Goal: Information Seeking & Learning: Check status

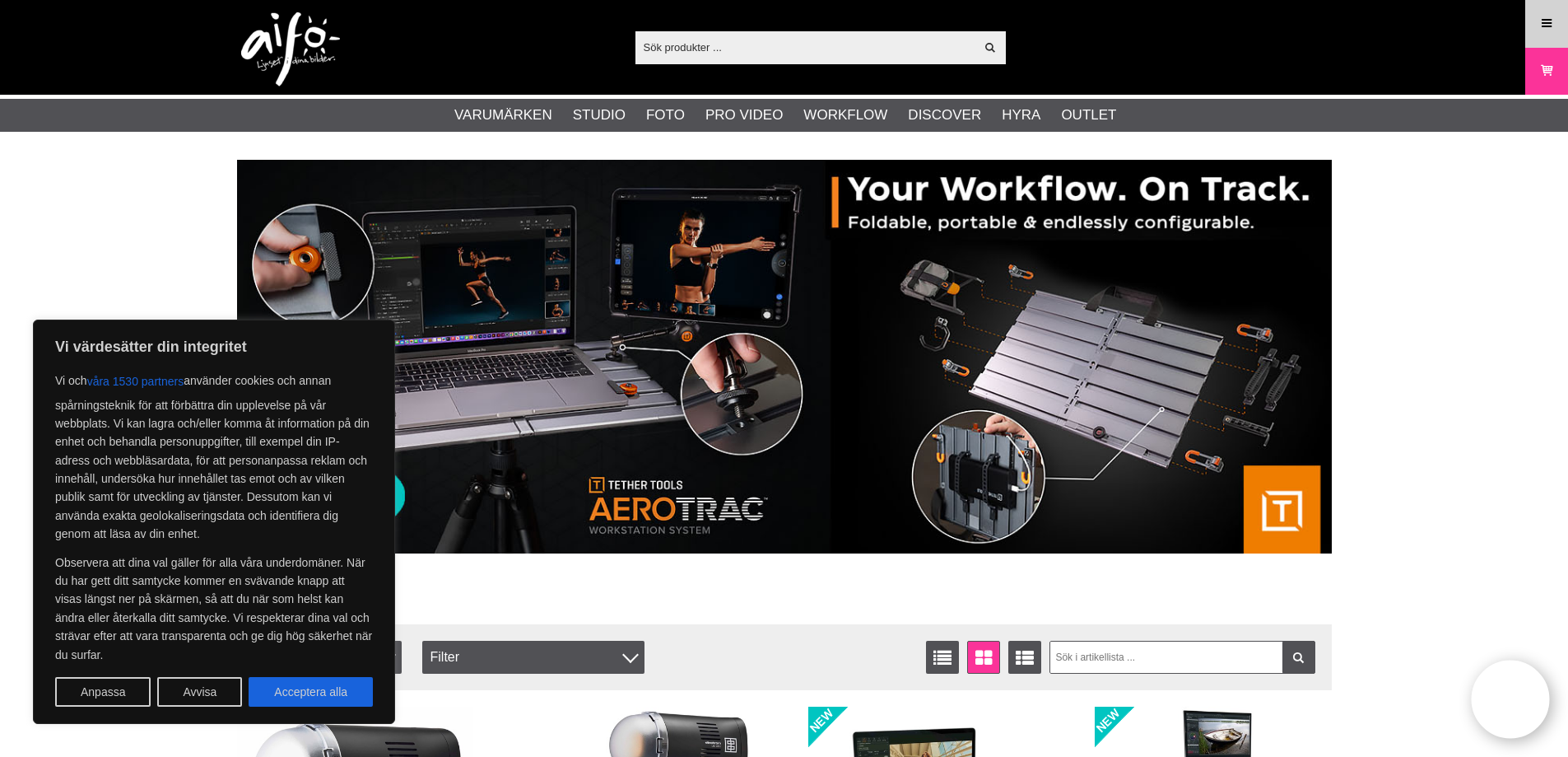
click at [1555, 19] on link "Meny" at bounding box center [1546, 23] width 41 height 39
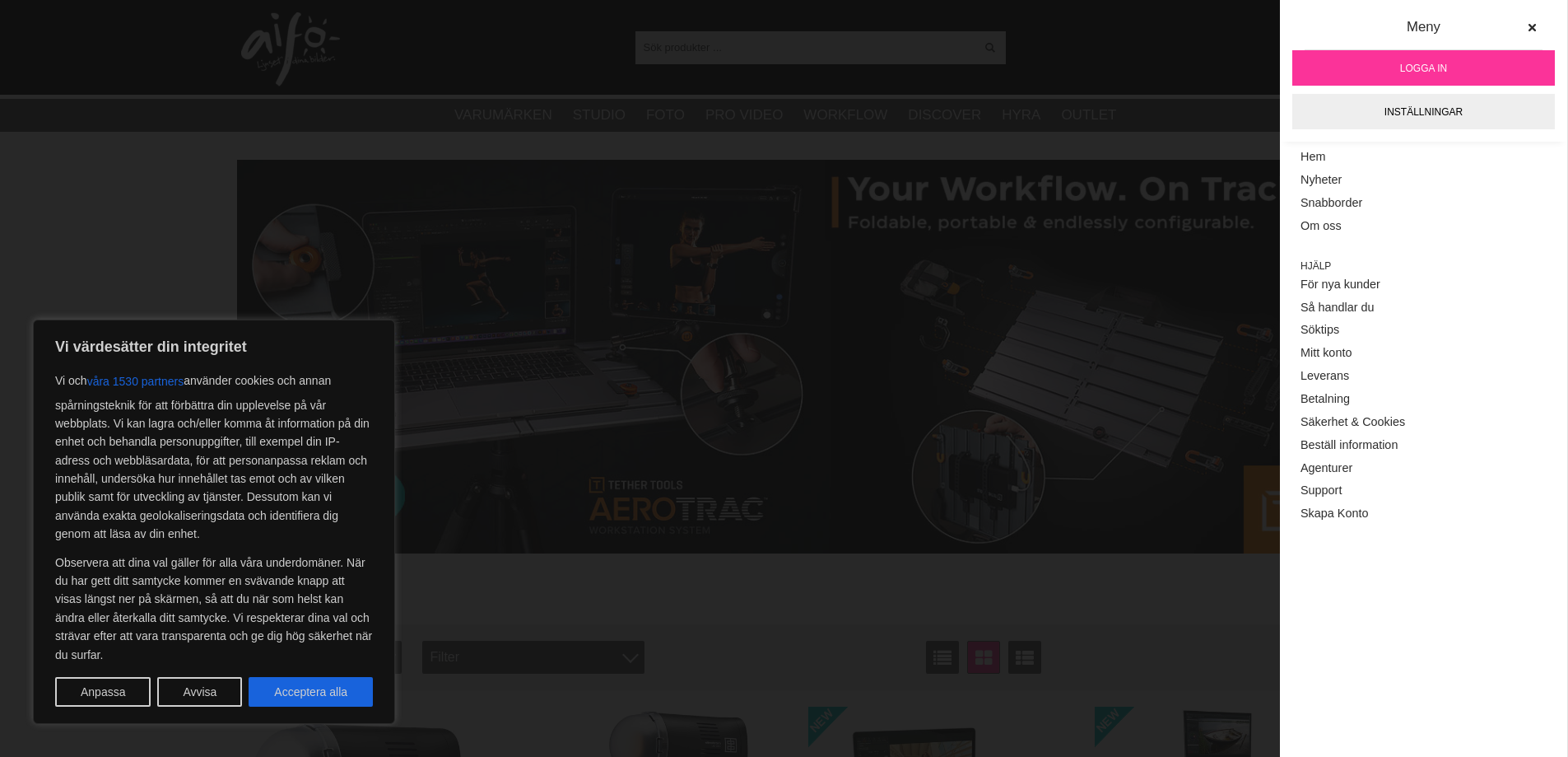
click at [1455, 74] on link "Logga in" at bounding box center [1424, 67] width 263 height 35
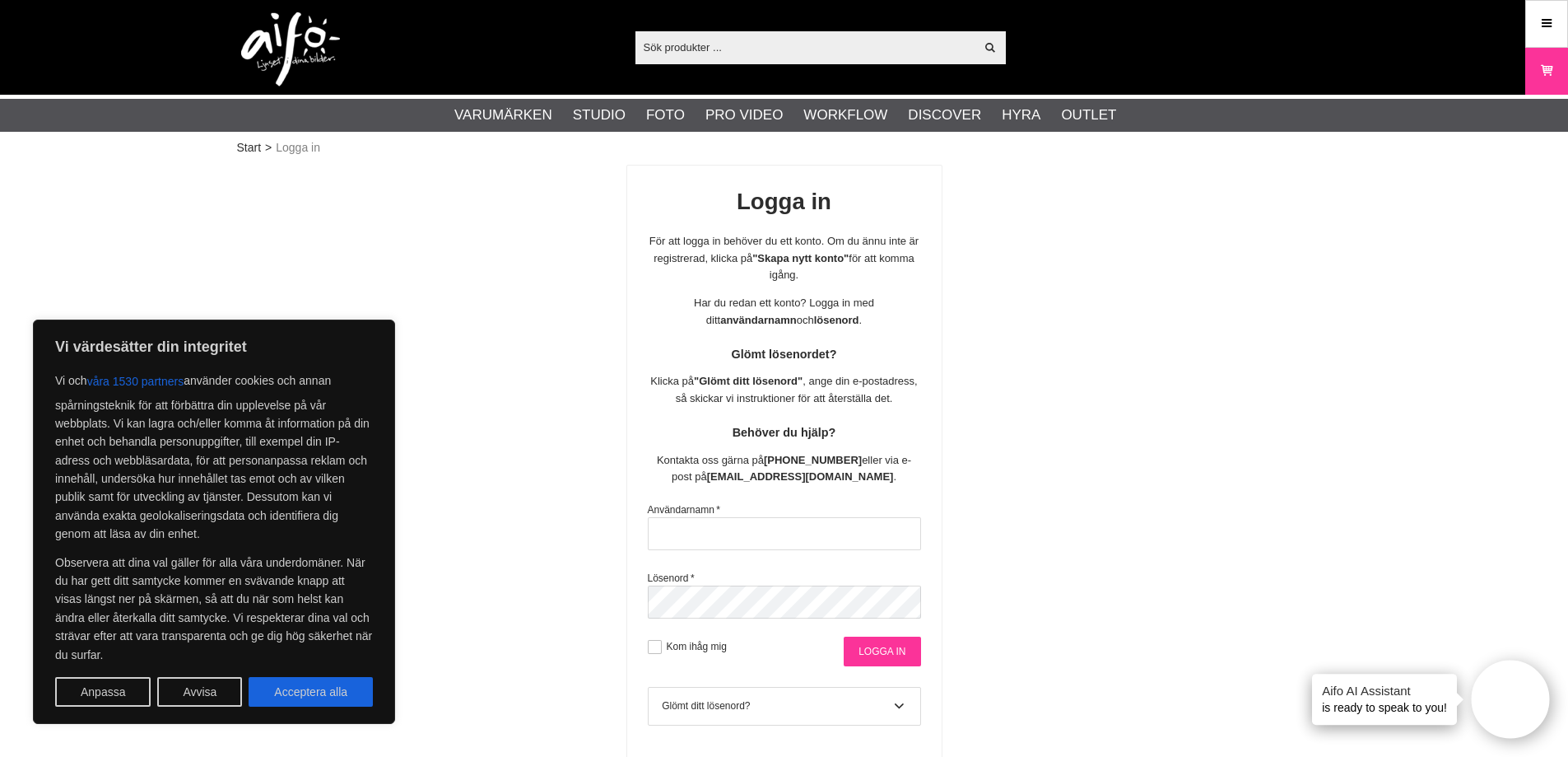
type input "info@gotaplatsensfoto.se"
click at [888, 652] on input "Logga in" at bounding box center [881, 651] width 77 height 29
click at [282, 697] on button "Acceptera alla" at bounding box center [311, 691] width 124 height 29
checkbox input "true"
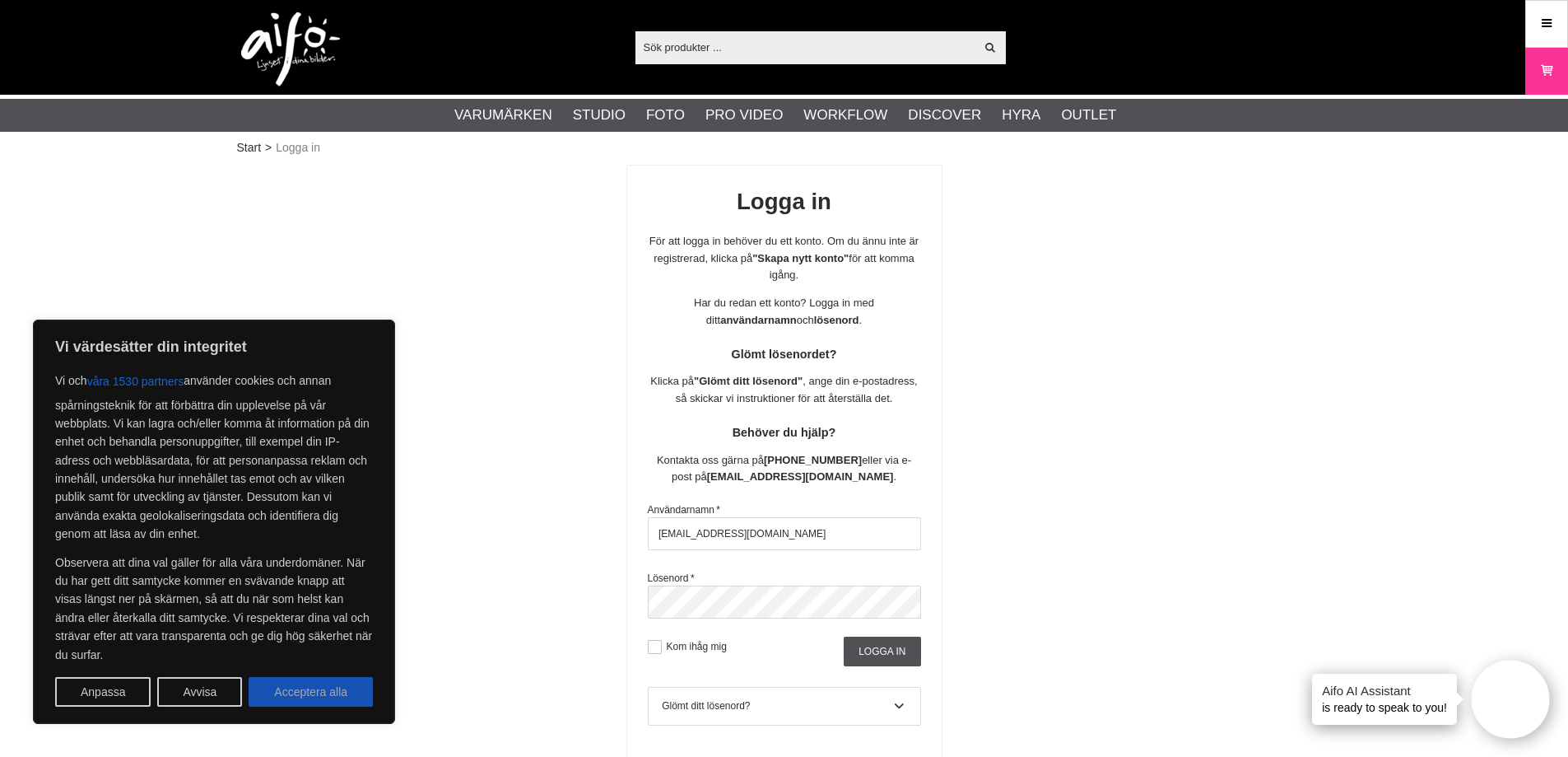
checkbox input "true"
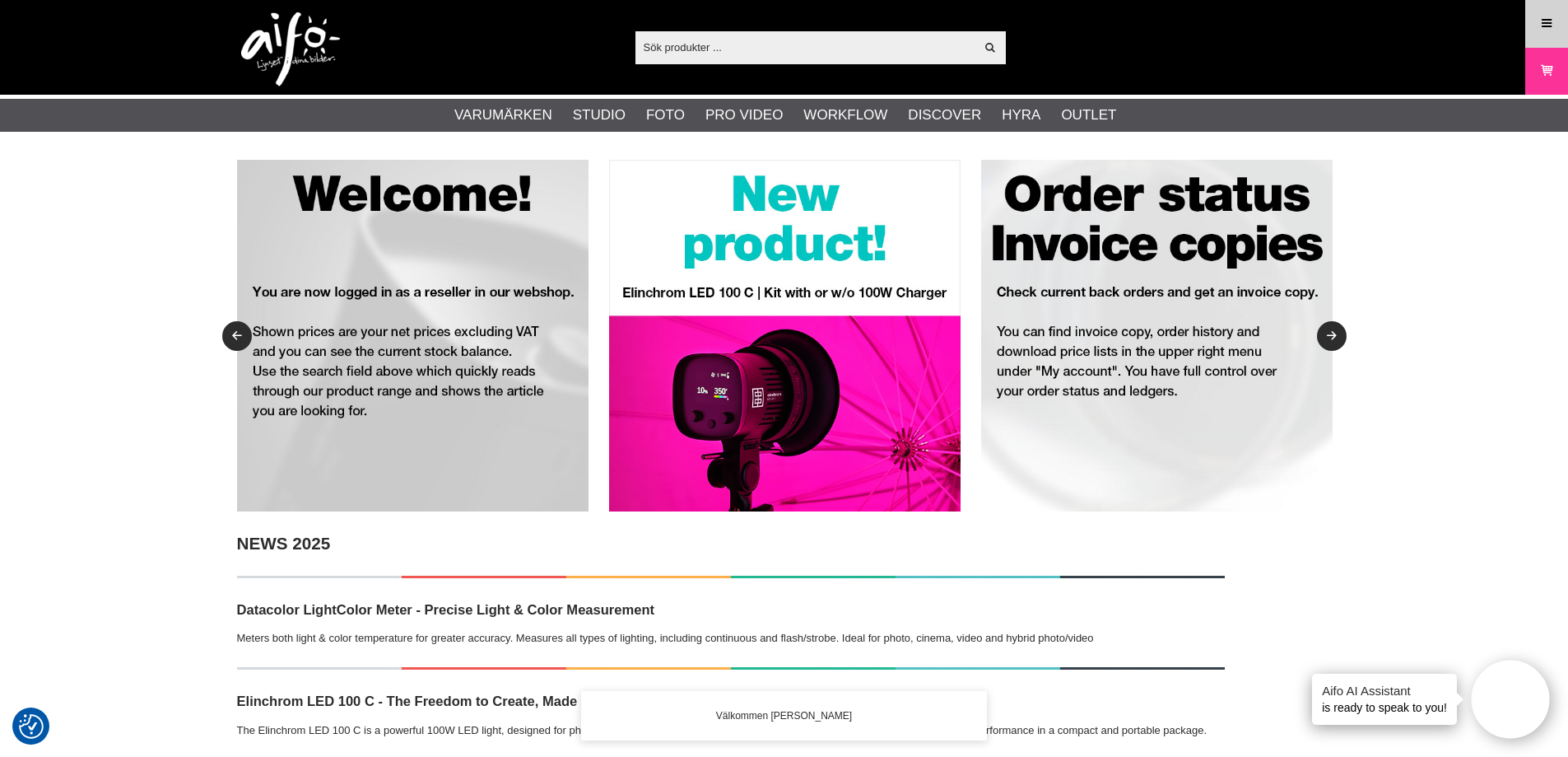
click at [1558, 22] on link "Meny" at bounding box center [1546, 23] width 41 height 39
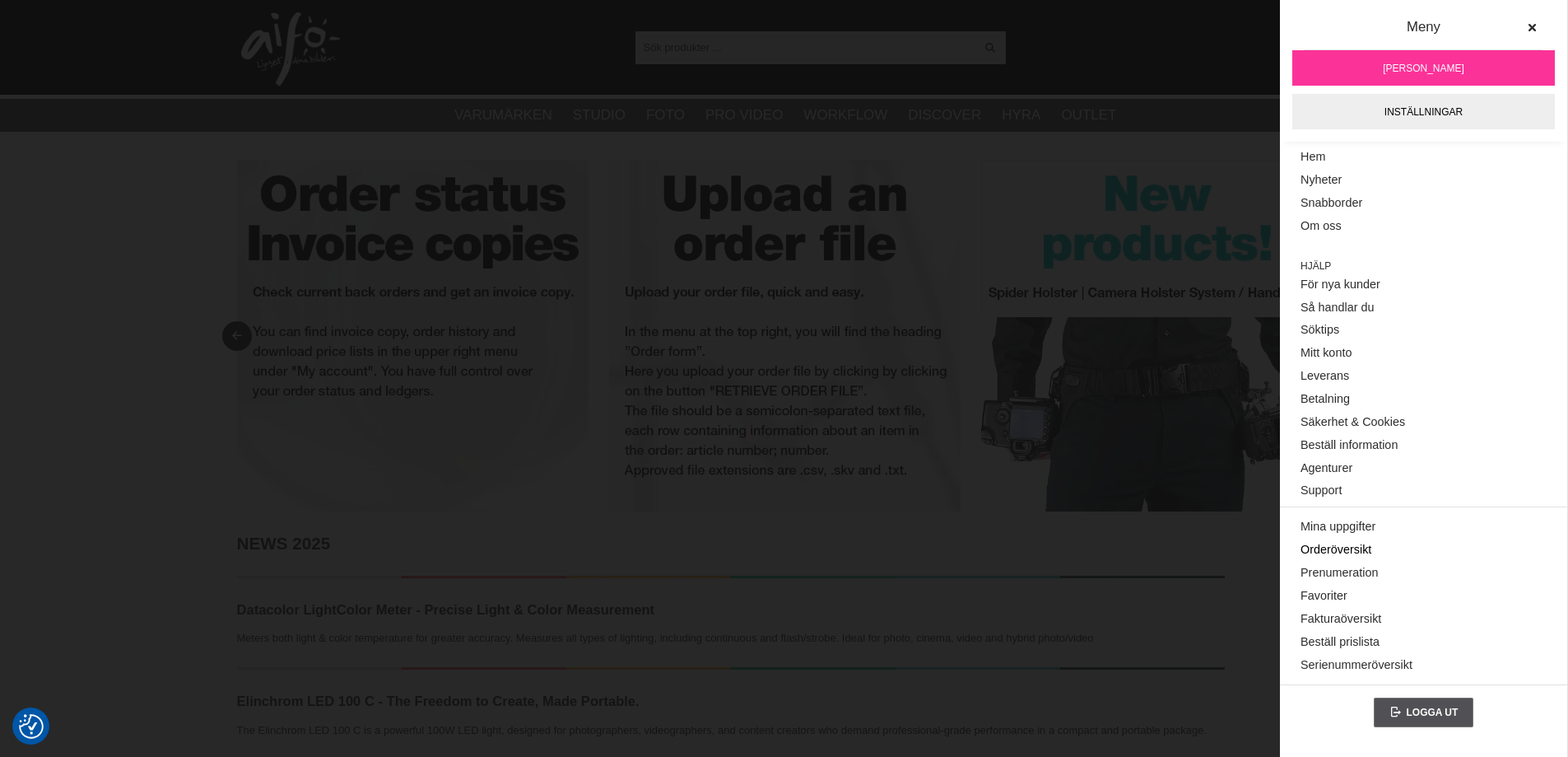
click at [1359, 551] on link "Orderöversikt" at bounding box center [1423, 550] width 246 height 23
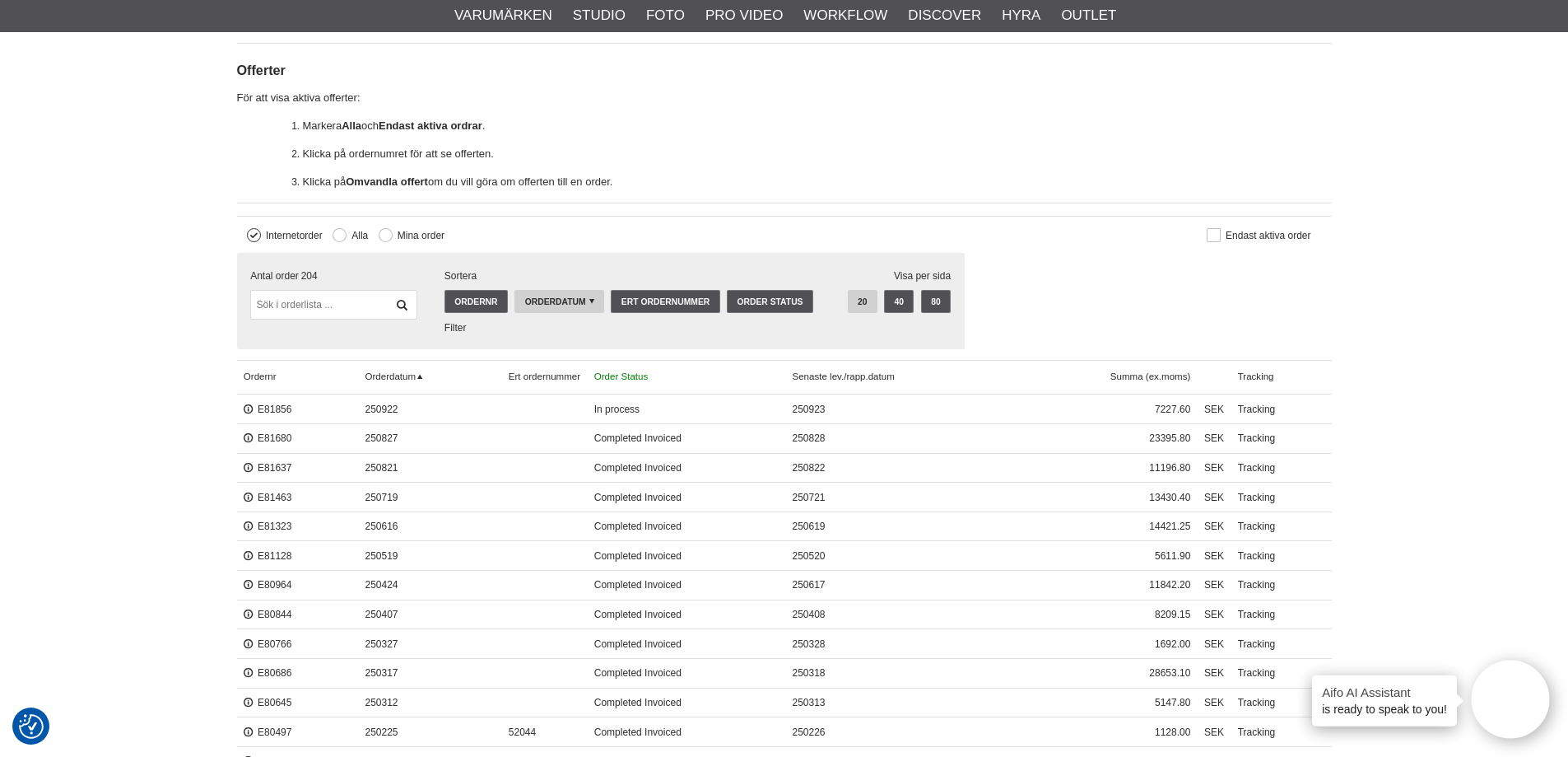
scroll to position [411, 0]
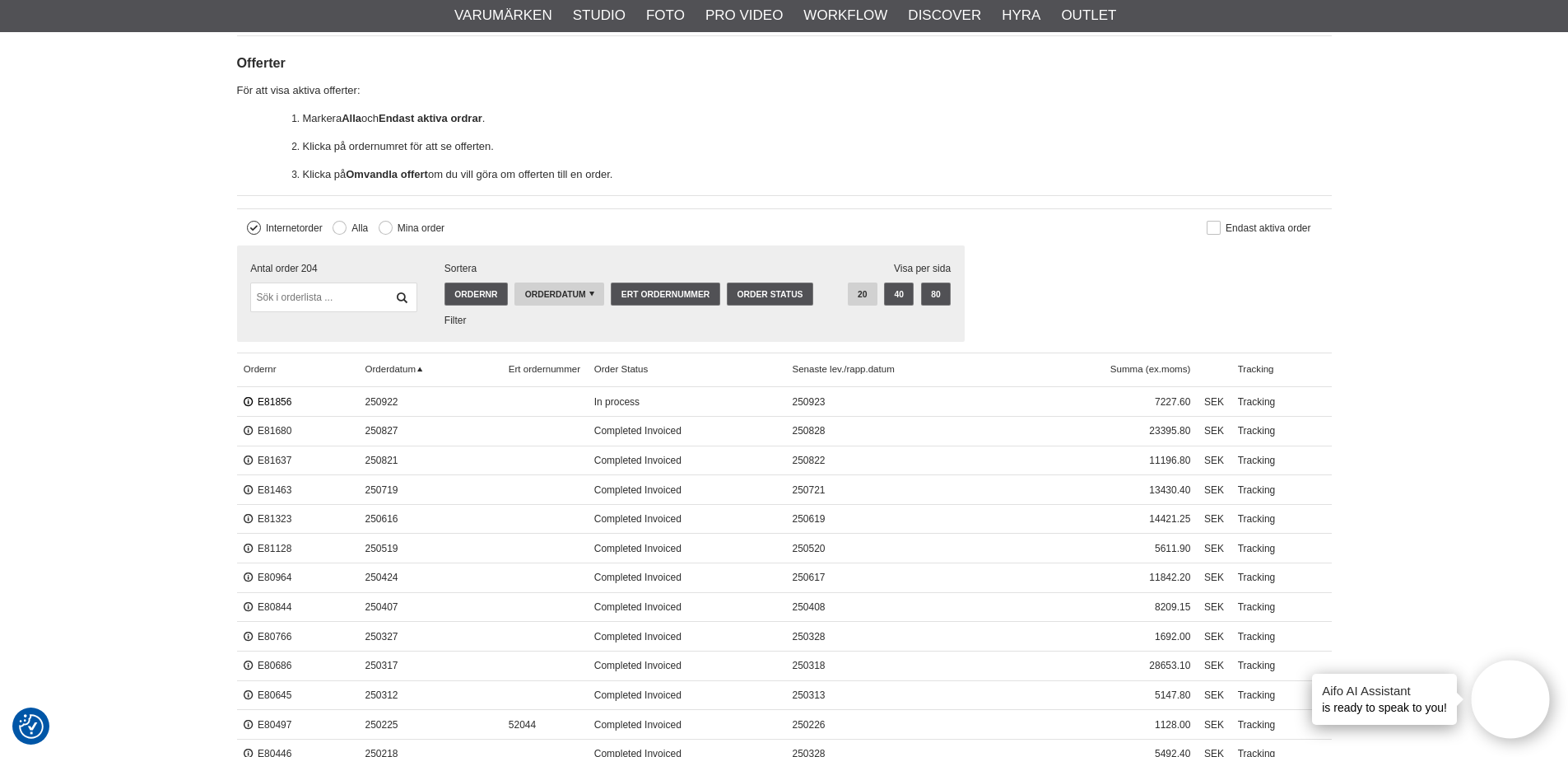
click at [255, 404] on link "E81856" at bounding box center [268, 401] width 48 height 11
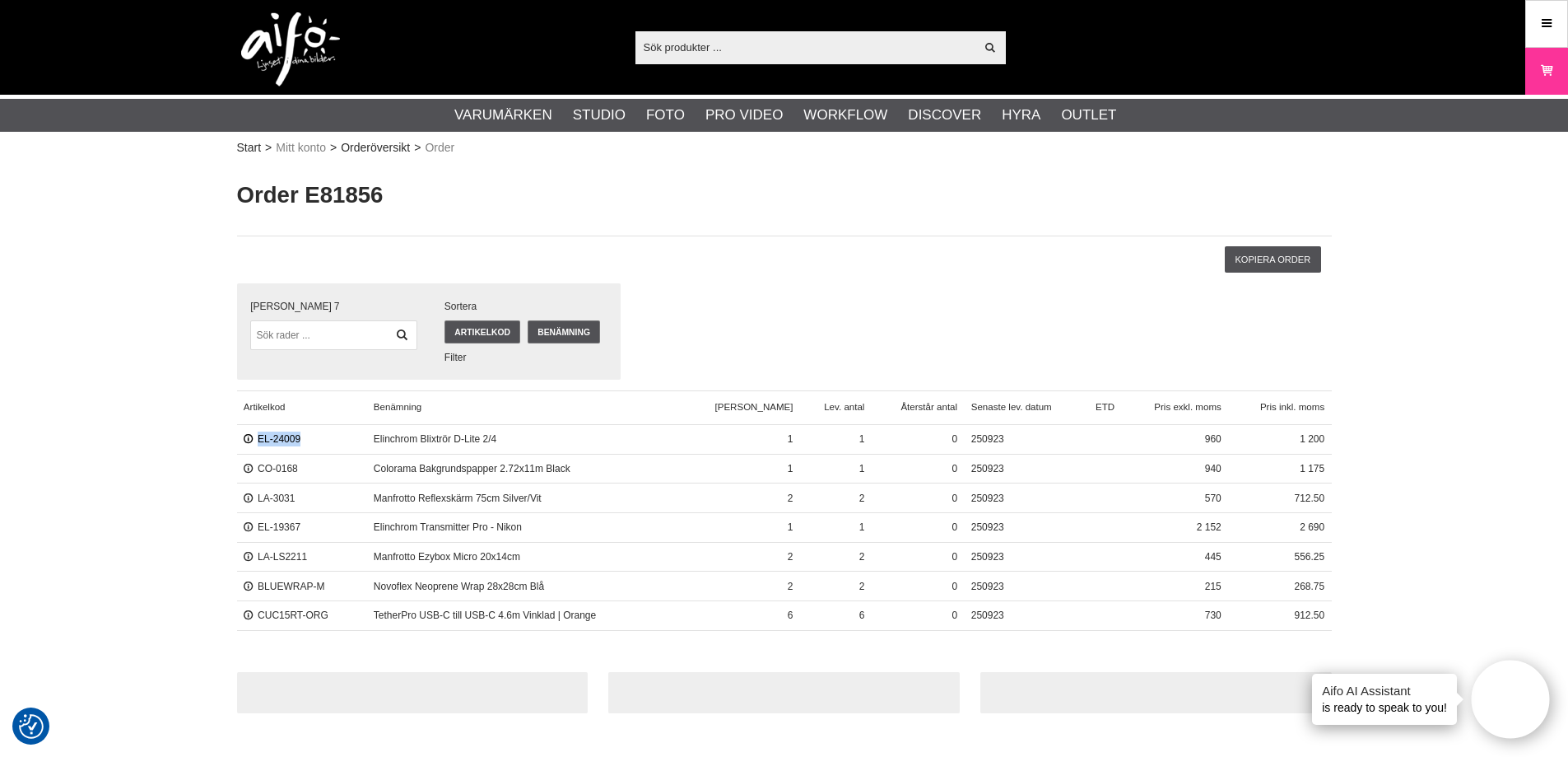
drag, startPoint x: 304, startPoint y: 440, endPoint x: 255, endPoint y: 443, distance: 49.1
click at [255, 443] on div "EL-24009" at bounding box center [302, 440] width 130 height 29
copy link "EL-24009"
click at [773, 43] on input "text" at bounding box center [804, 47] width 340 height 25
click at [306, 44] on img at bounding box center [290, 49] width 98 height 74
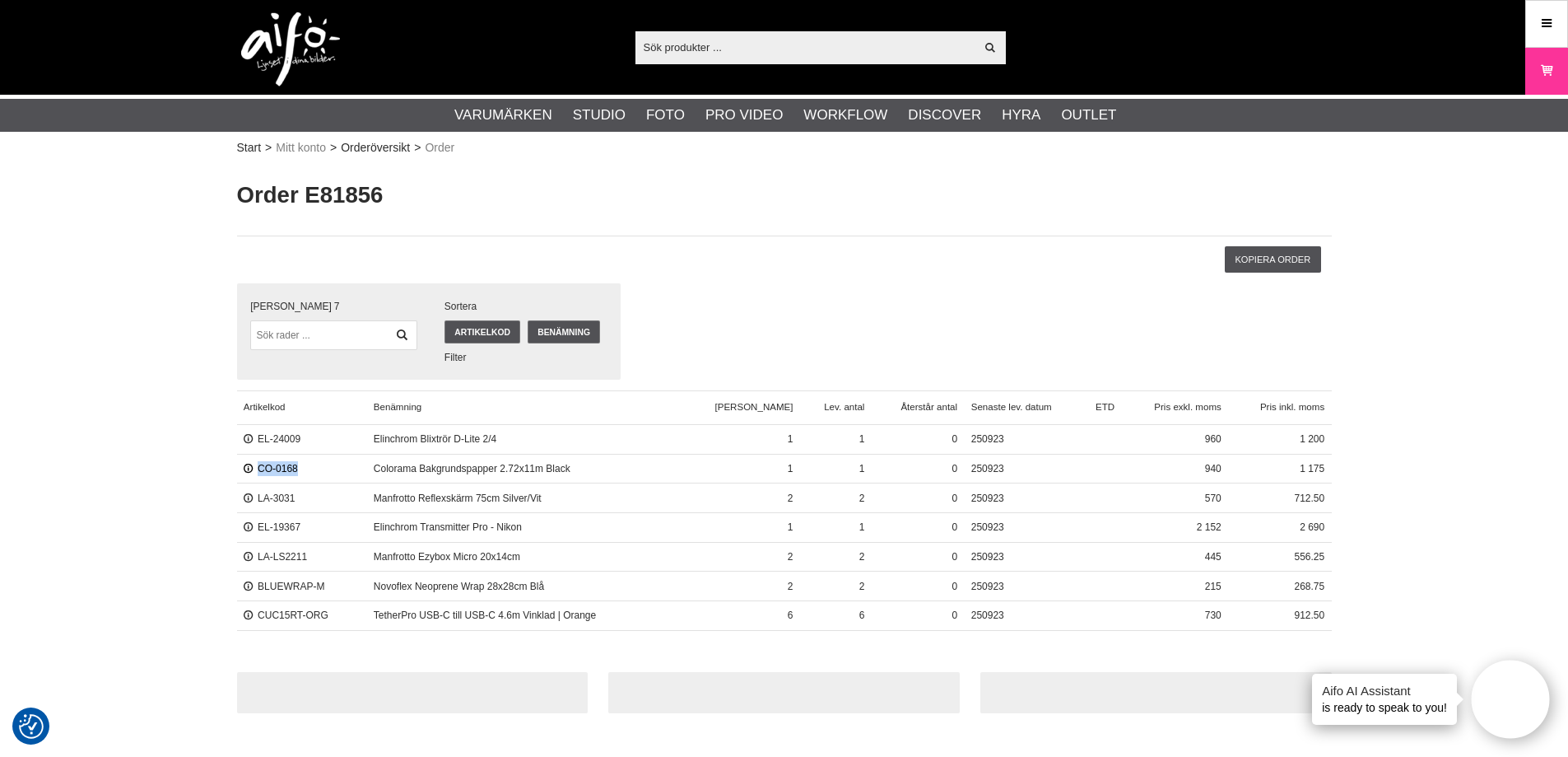
drag, startPoint x: 314, startPoint y: 468, endPoint x: 260, endPoint y: 465, distance: 54.1
click at [260, 465] on div "CO-0168" at bounding box center [302, 468] width 130 height 29
copy link "CO-0168"
drag, startPoint x: 317, startPoint y: 497, endPoint x: 258, endPoint y: 498, distance: 59.0
click at [258, 498] on div "LA-3031" at bounding box center [302, 498] width 130 height 29
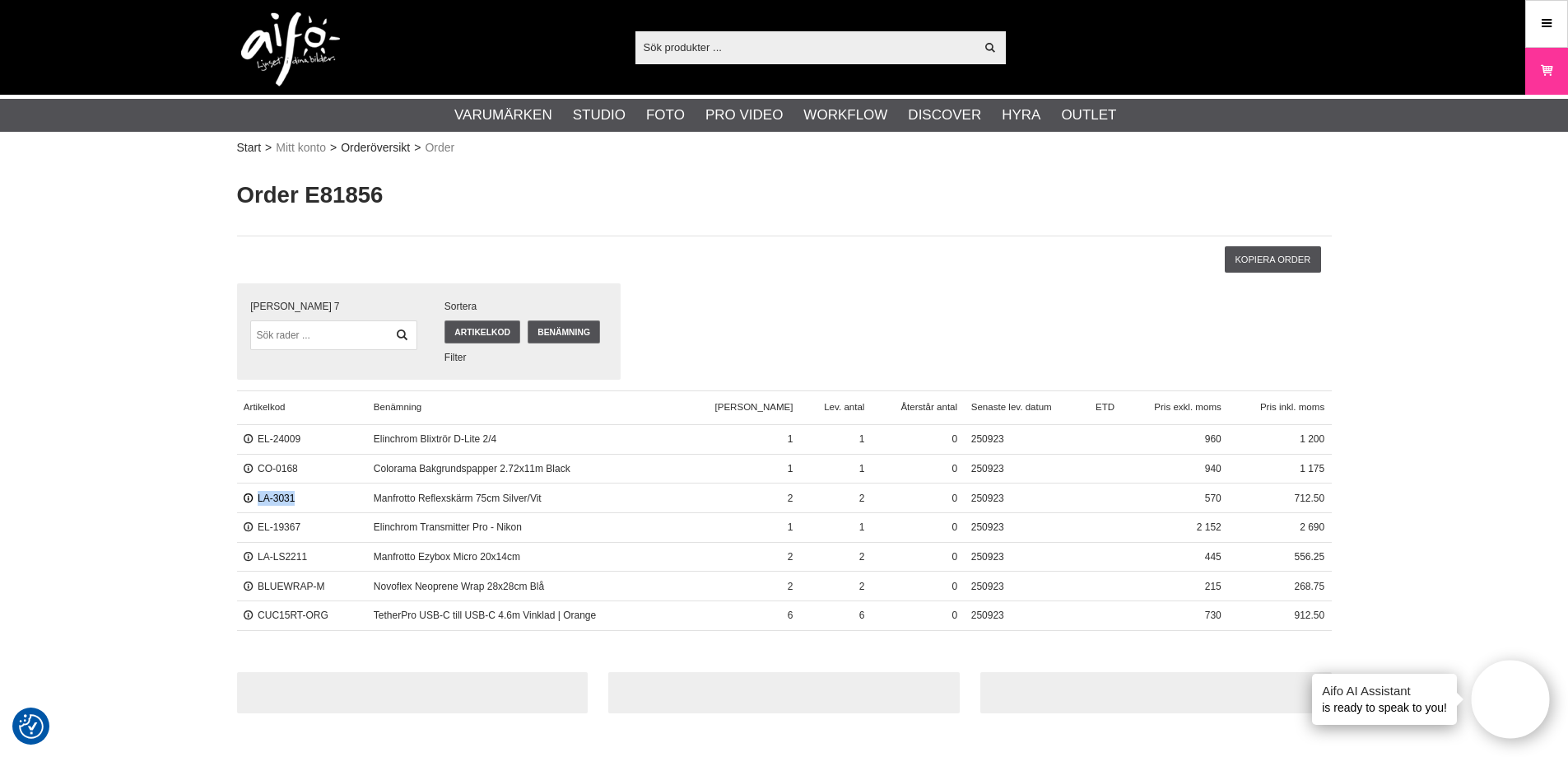
copy link "LA-3031"
drag, startPoint x: 327, startPoint y: 525, endPoint x: 258, endPoint y: 522, distance: 69.1
click at [258, 522] on div "EL-19367" at bounding box center [302, 527] width 130 height 29
copy link "EL-19367"
drag, startPoint x: 320, startPoint y: 558, endPoint x: 253, endPoint y: 555, distance: 67.1
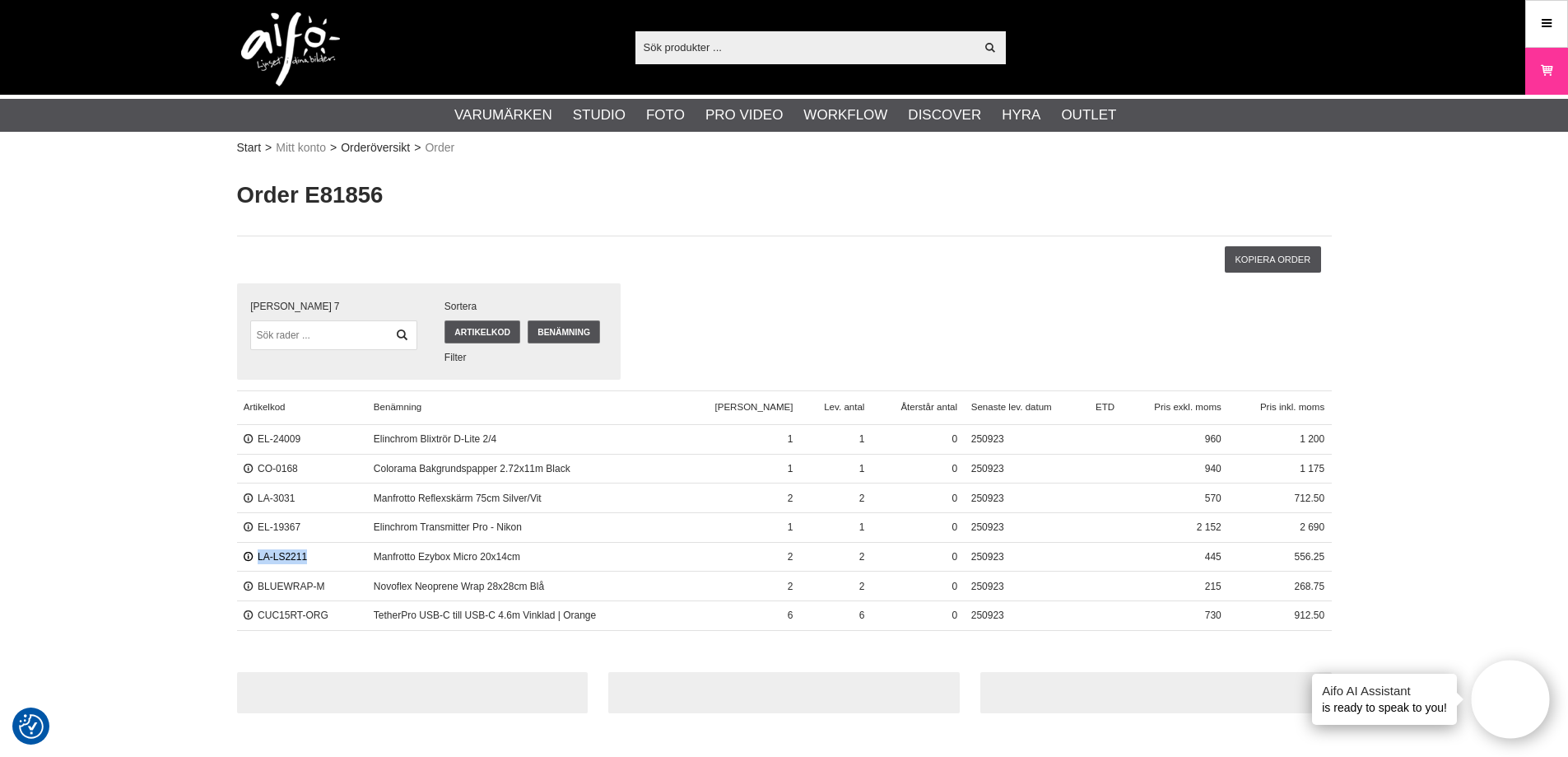
click at [253, 555] on div "LA-LS2211" at bounding box center [302, 557] width 130 height 29
copy link "LA-LS2211"
drag, startPoint x: 340, startPoint y: 590, endPoint x: 260, endPoint y: 584, distance: 80.2
click at [260, 584] on div "BLUEWRAP-M" at bounding box center [302, 586] width 130 height 29
copy link "BLUEWRAP-M"
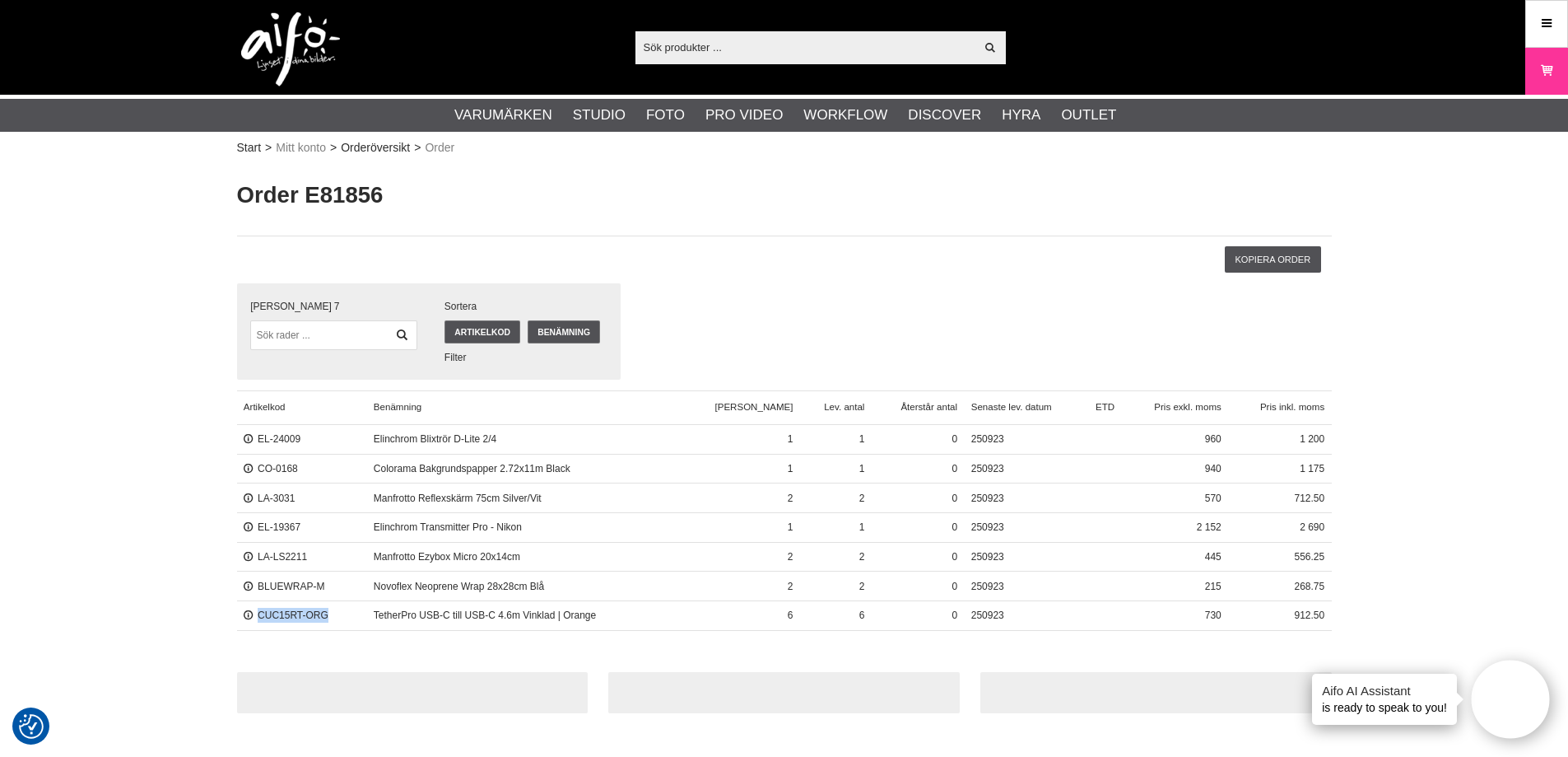
drag, startPoint x: 346, startPoint y: 614, endPoint x: 260, endPoint y: 605, distance: 86.5
click at [260, 605] on div "CUC15RT-ORG" at bounding box center [302, 614] width 130 height 29
copy link "CUC15RT-ORG"
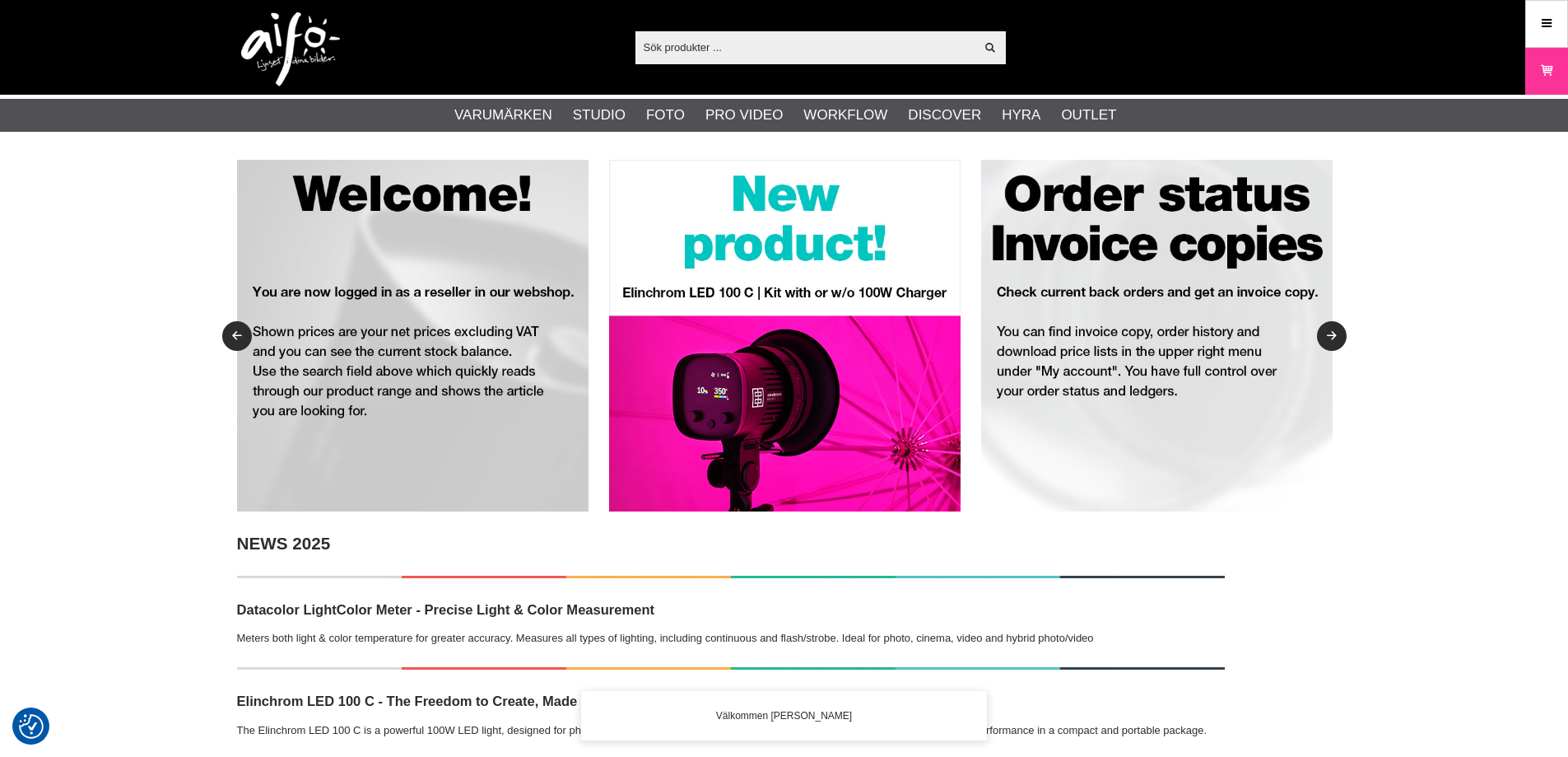
click at [700, 48] on input "text" at bounding box center [804, 47] width 340 height 25
paste input "EL-24009"
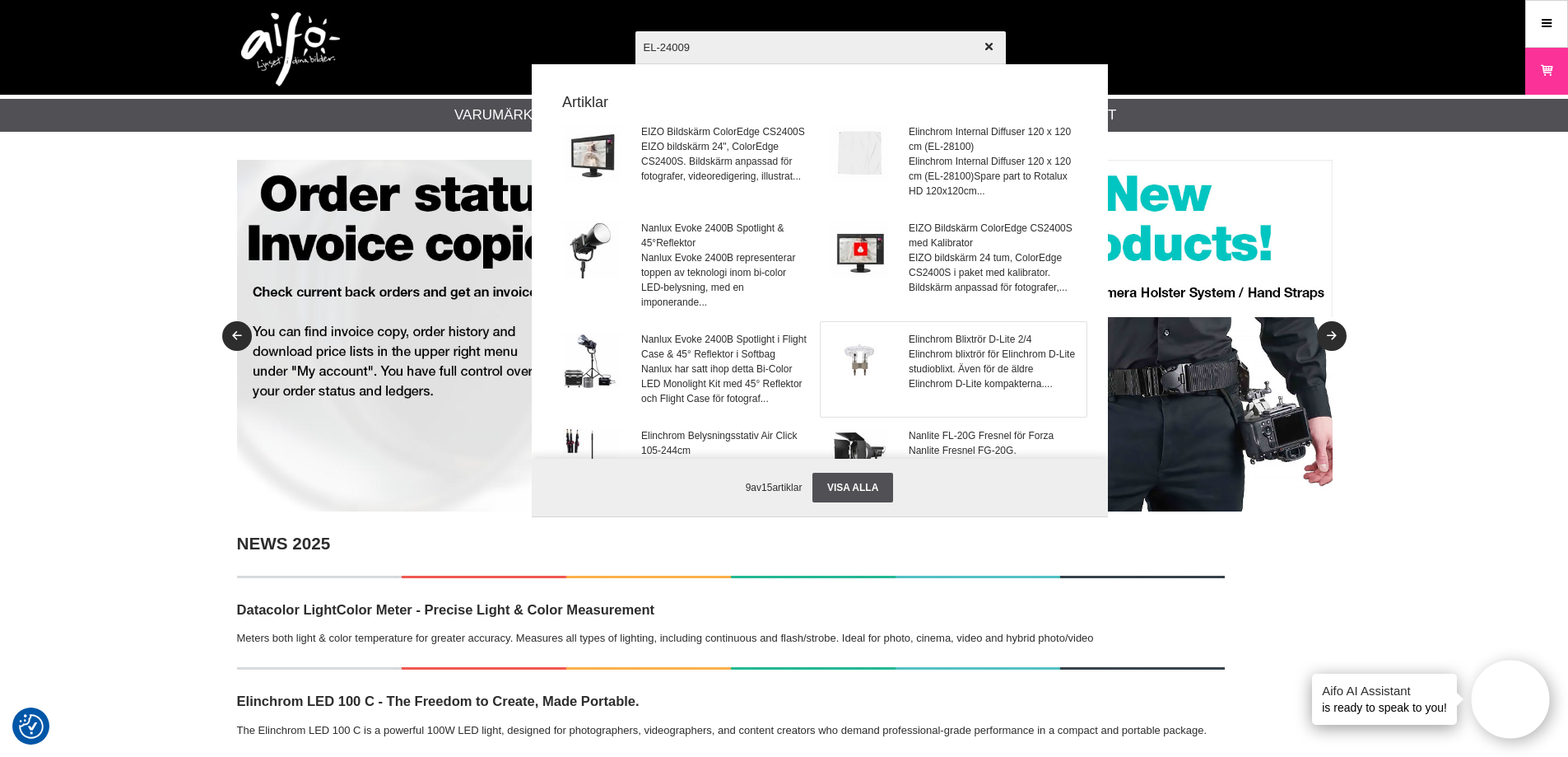
type input "EL-24009"
click at [880, 353] on img at bounding box center [859, 360] width 58 height 58
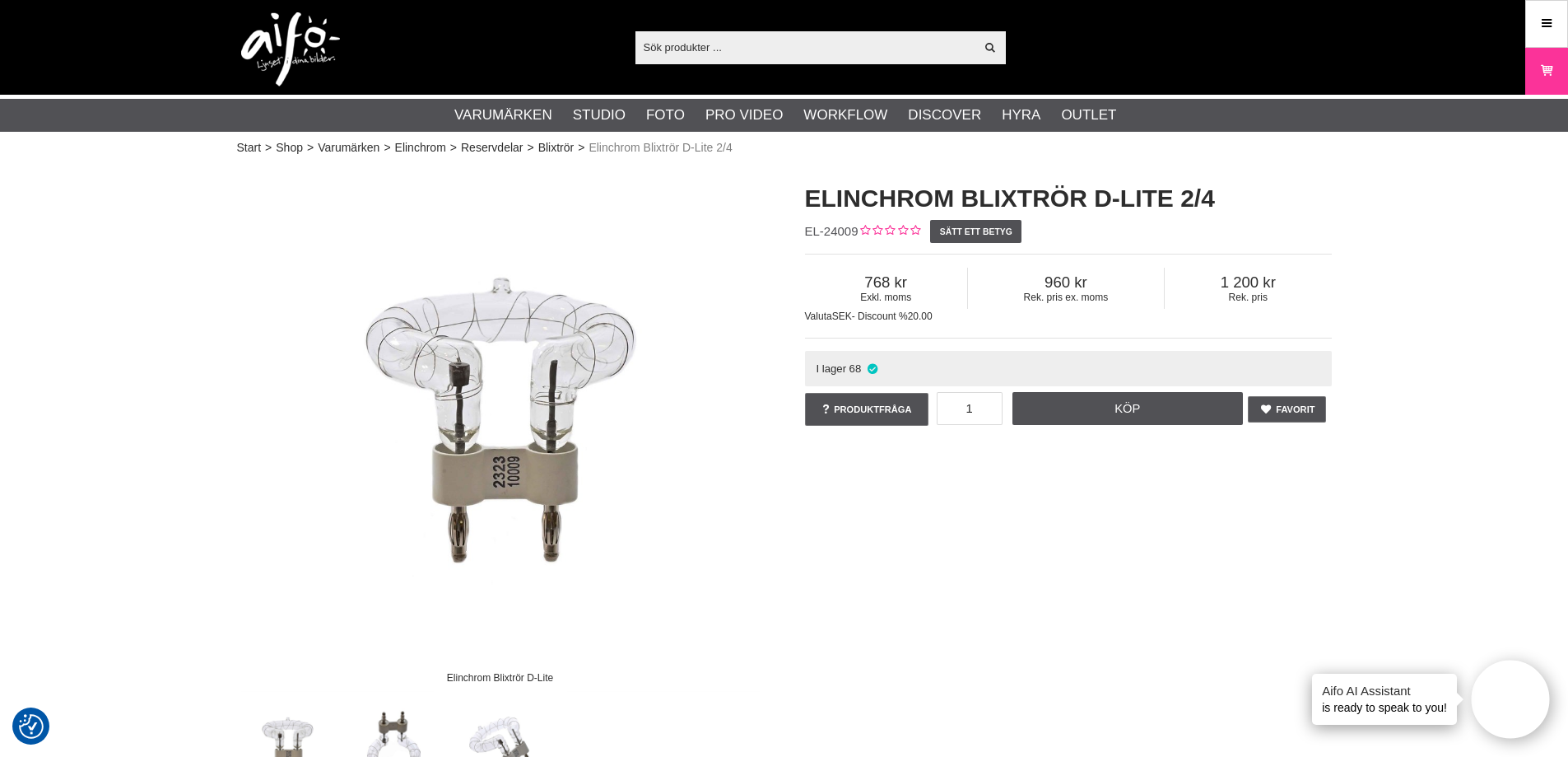
click at [817, 226] on span "EL-24009" at bounding box center [832, 231] width 54 height 14
copy div "EL-24009"
click at [809, 35] on input "text" at bounding box center [804, 47] width 340 height 25
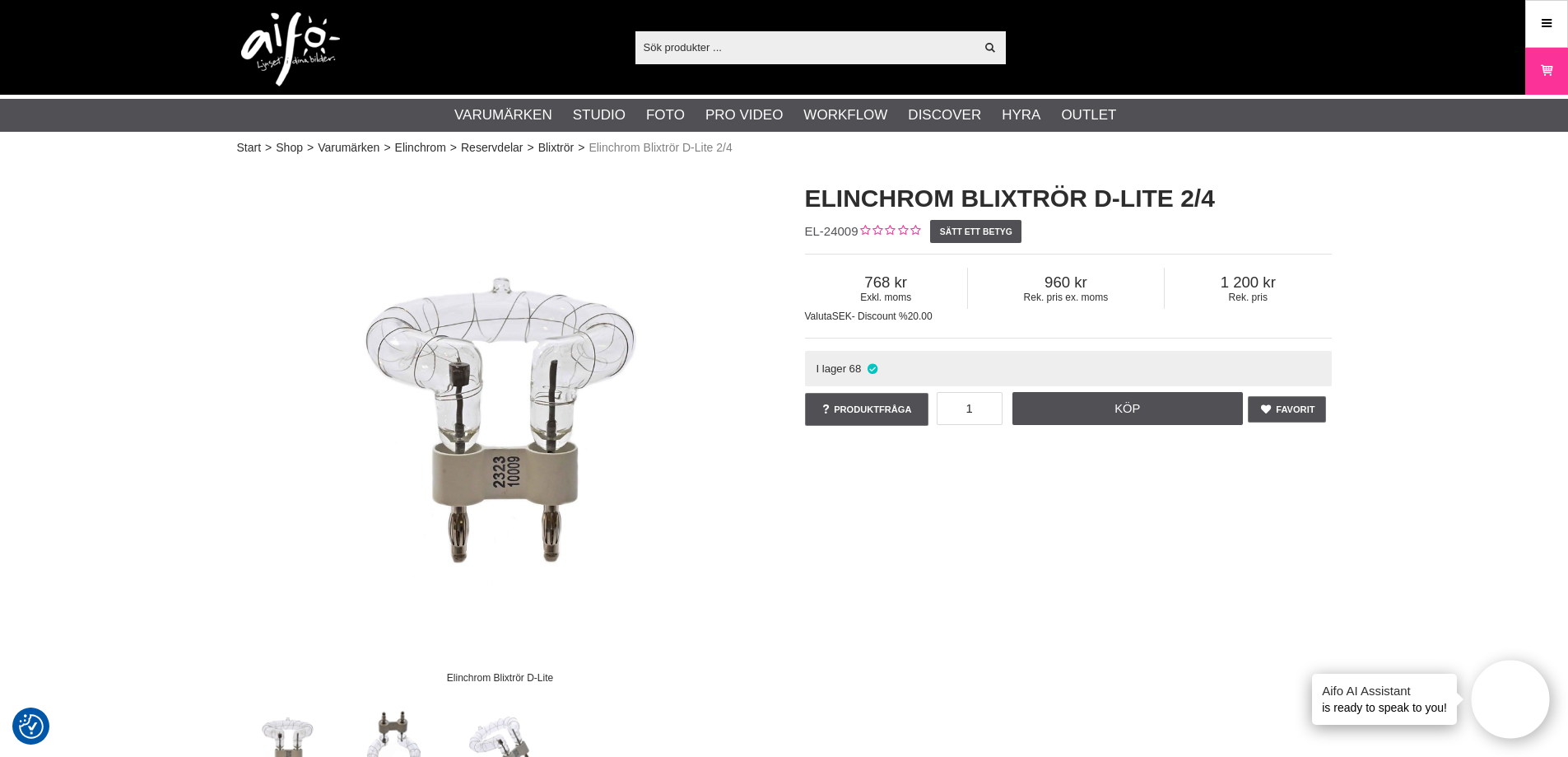
paste input "CO-0168"
type input "CO-0168"
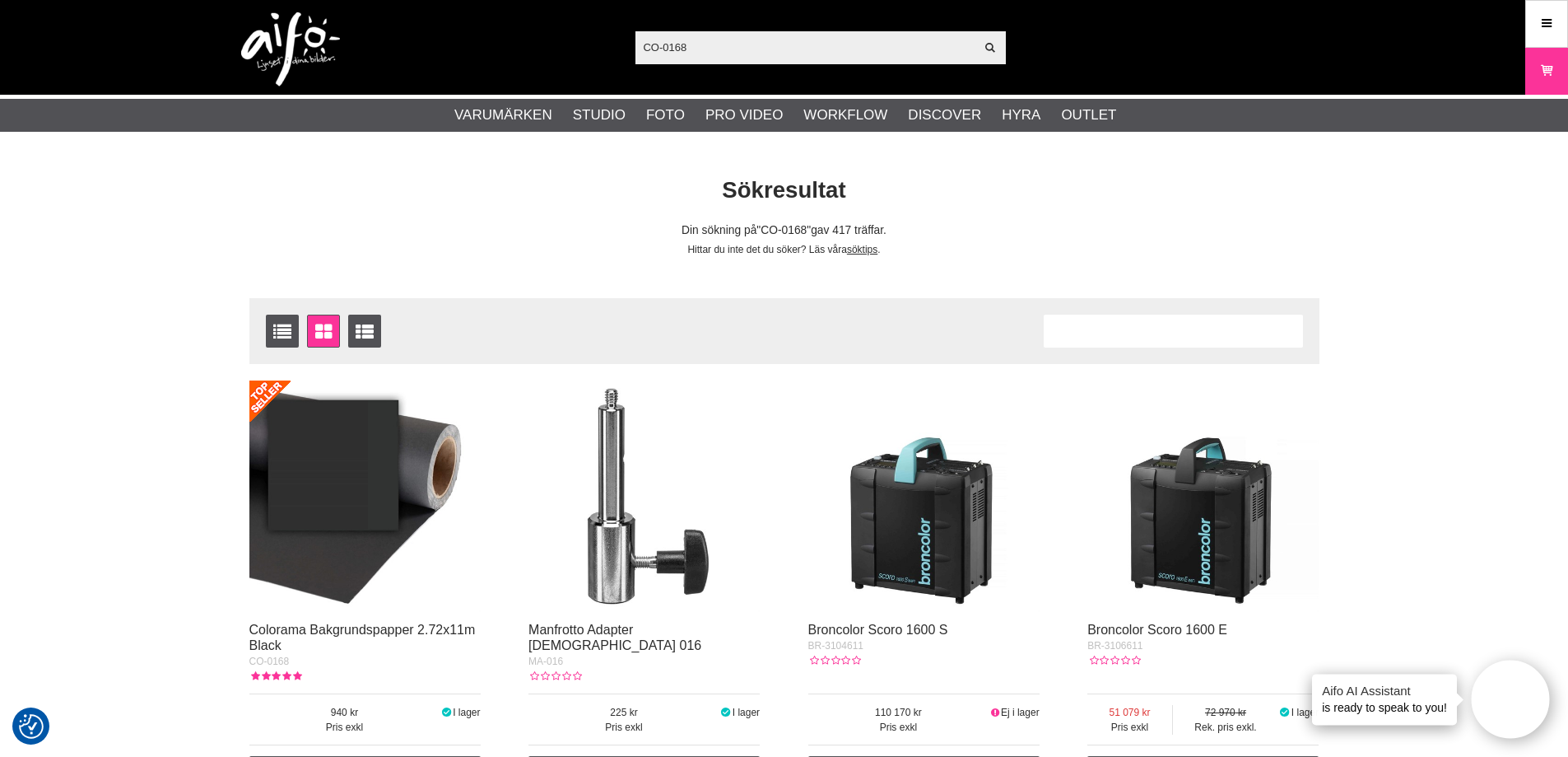
click at [380, 480] on img at bounding box center [365, 496] width 232 height 232
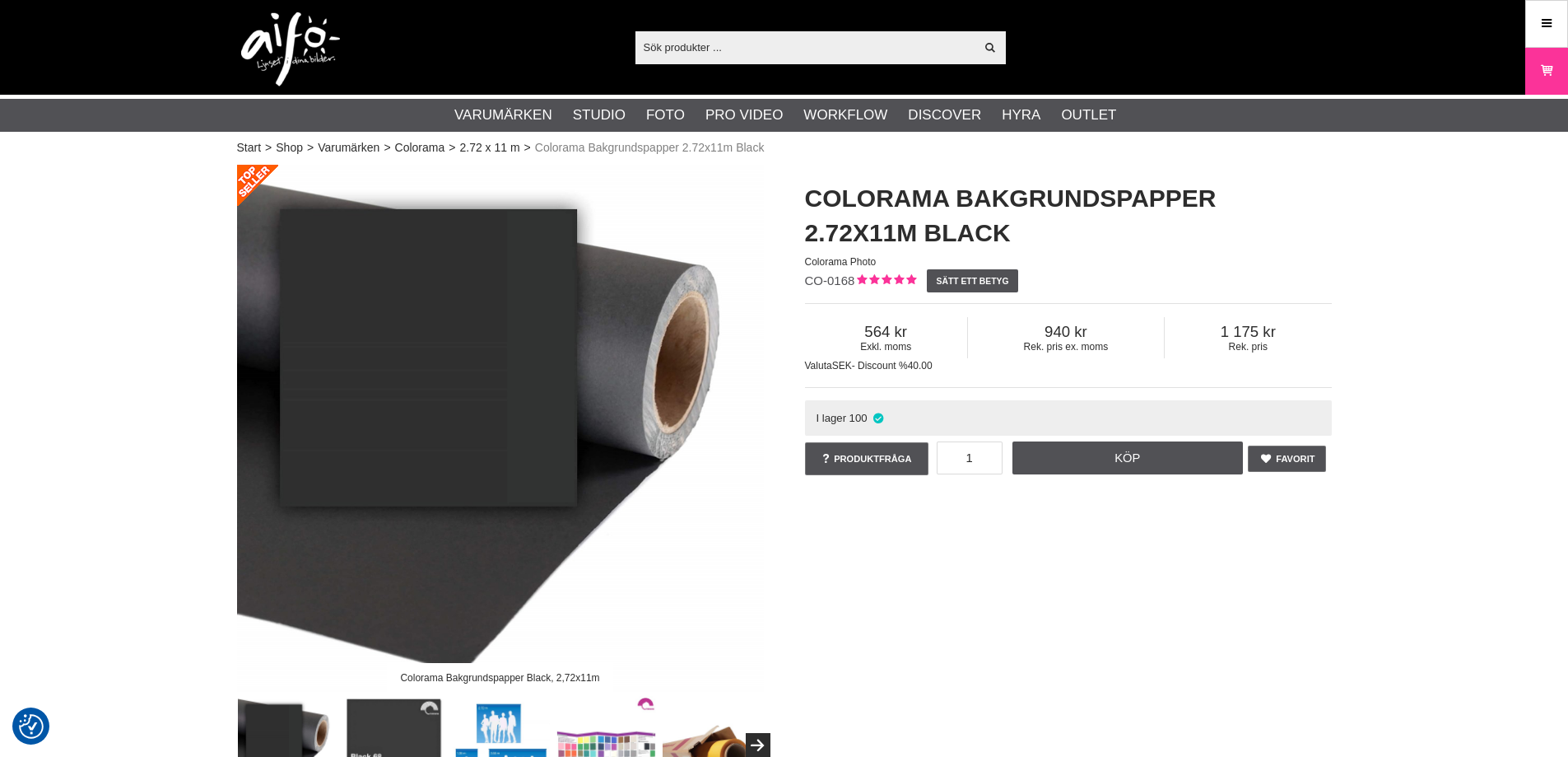
checkbox input "true"
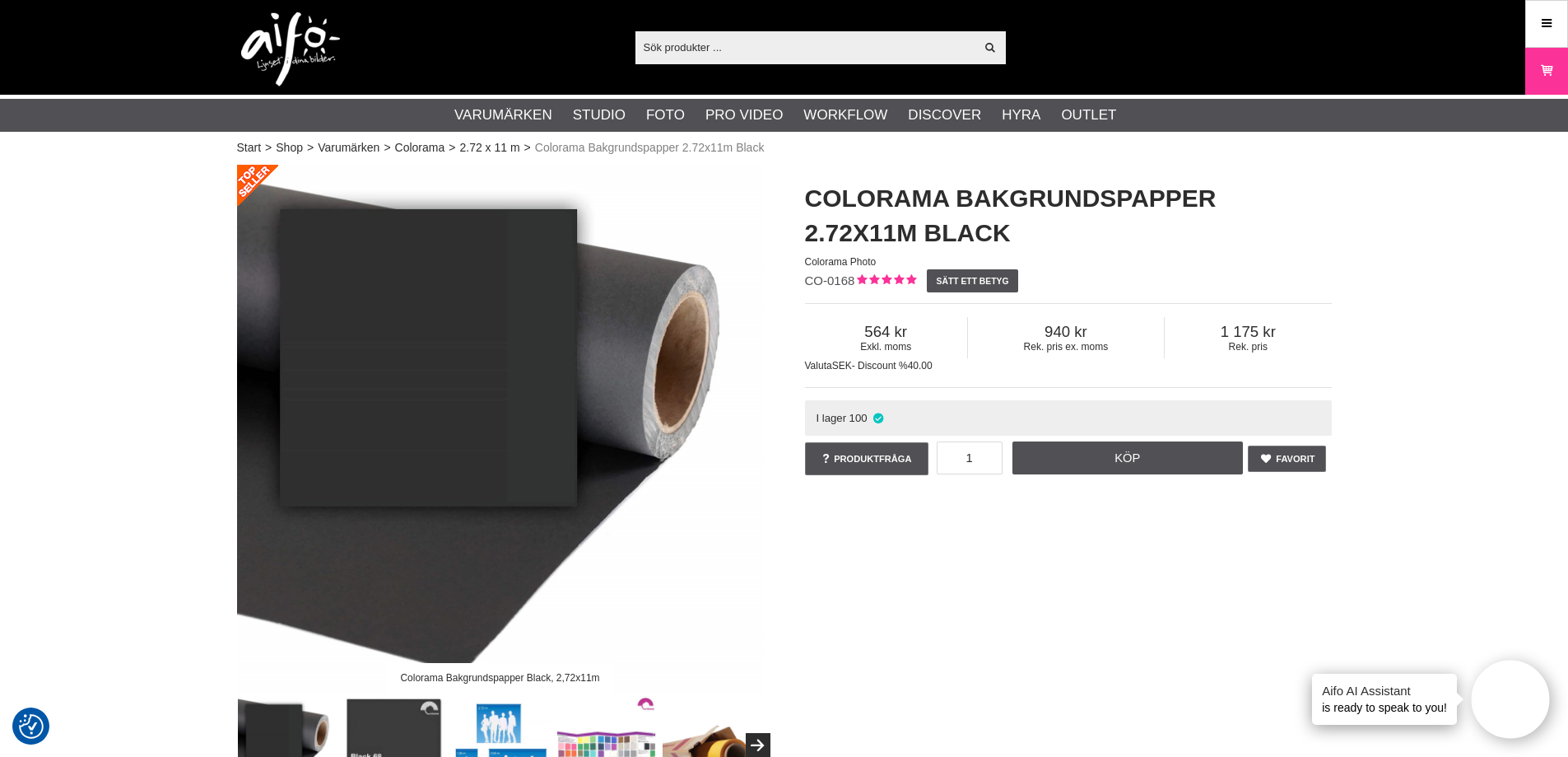
click at [770, 48] on input "text" at bounding box center [804, 47] width 340 height 25
paste input "LA-3031"
type input "LA-3031"
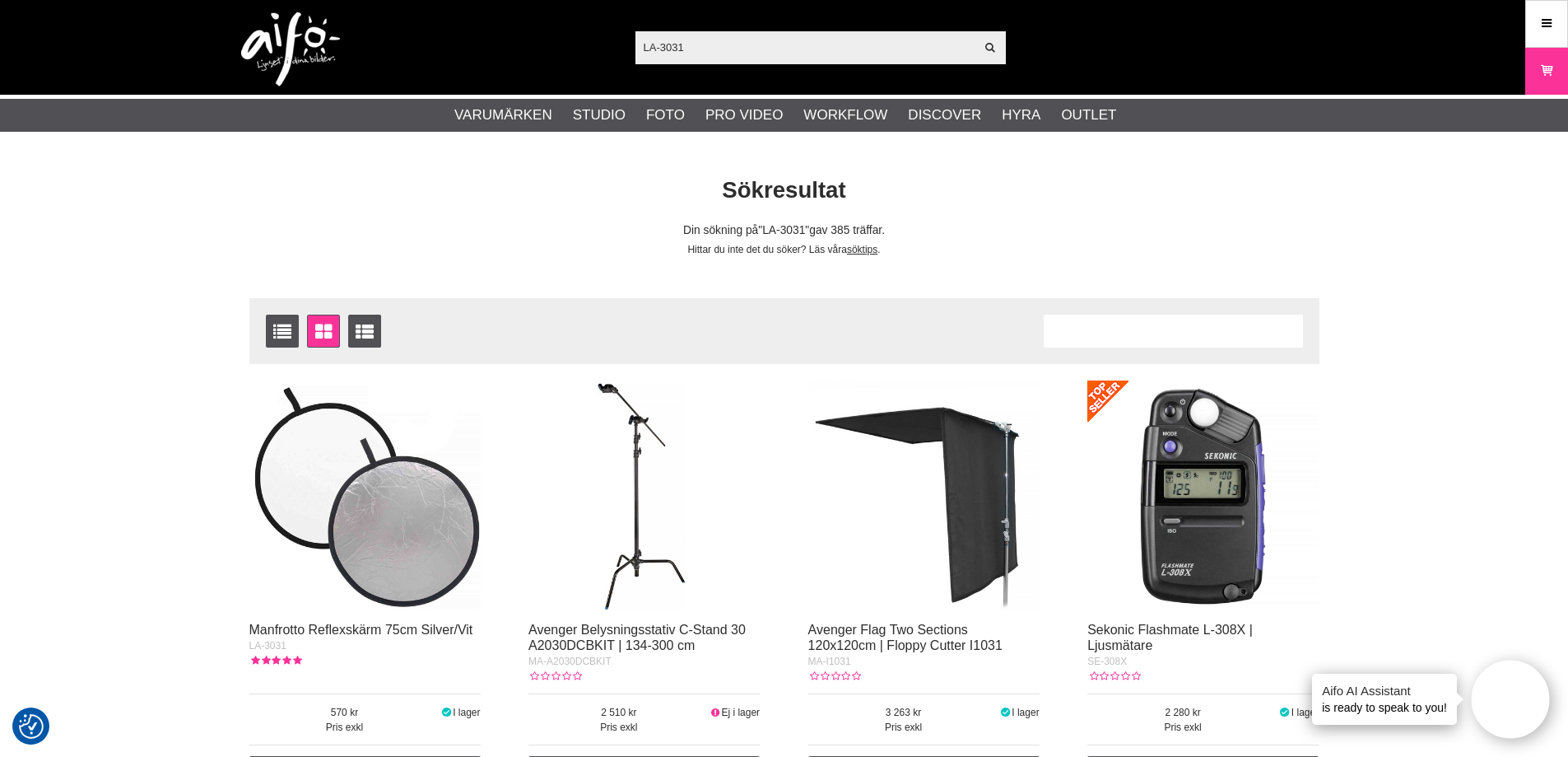
click at [429, 506] on img at bounding box center [365, 496] width 232 height 232
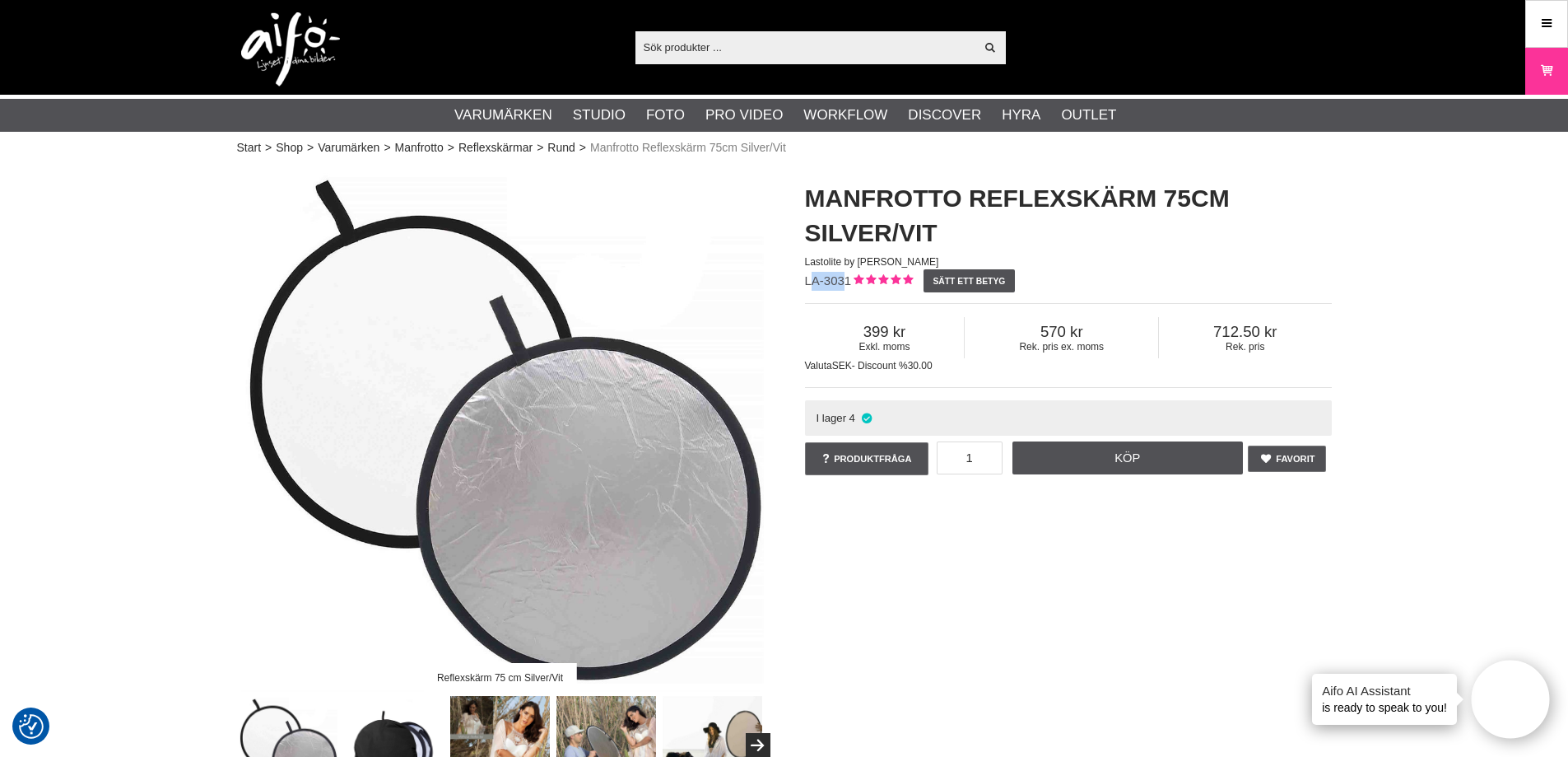
drag, startPoint x: 847, startPoint y: 277, endPoint x: 810, endPoint y: 277, distance: 37.0
click at [810, 277] on span "LA-3031" at bounding box center [828, 280] width 47 height 14
click at [809, 277] on span "LA-3031" at bounding box center [828, 280] width 47 height 14
drag, startPoint x: 805, startPoint y: 277, endPoint x: 849, endPoint y: 282, distance: 44.3
click at [849, 282] on span "LA-3031" at bounding box center [828, 280] width 47 height 14
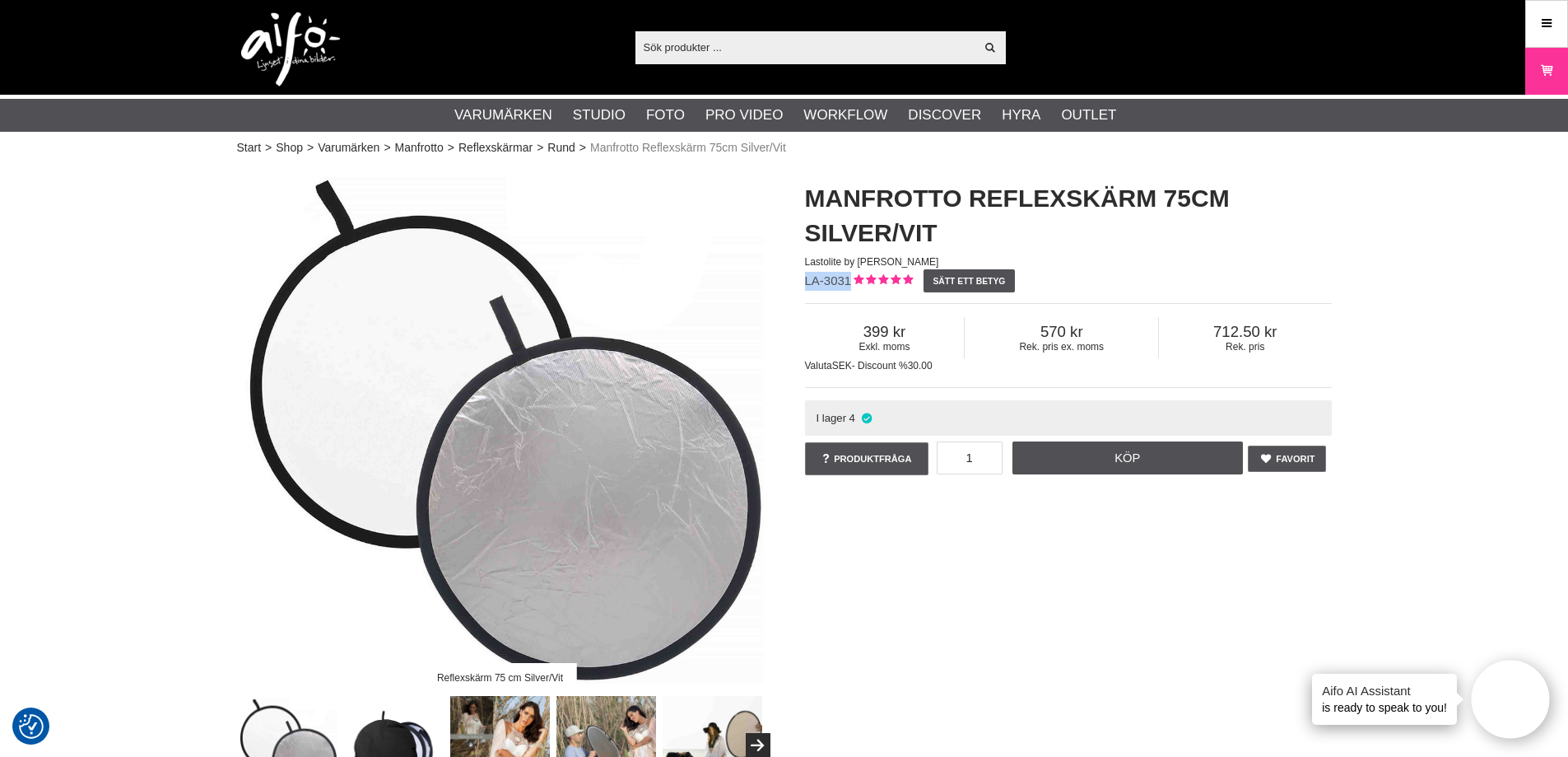
copy span "LA-3031"
click at [795, 49] on input "text" at bounding box center [804, 47] width 340 height 25
paste input "EL-19367"
type input "EL-19367"
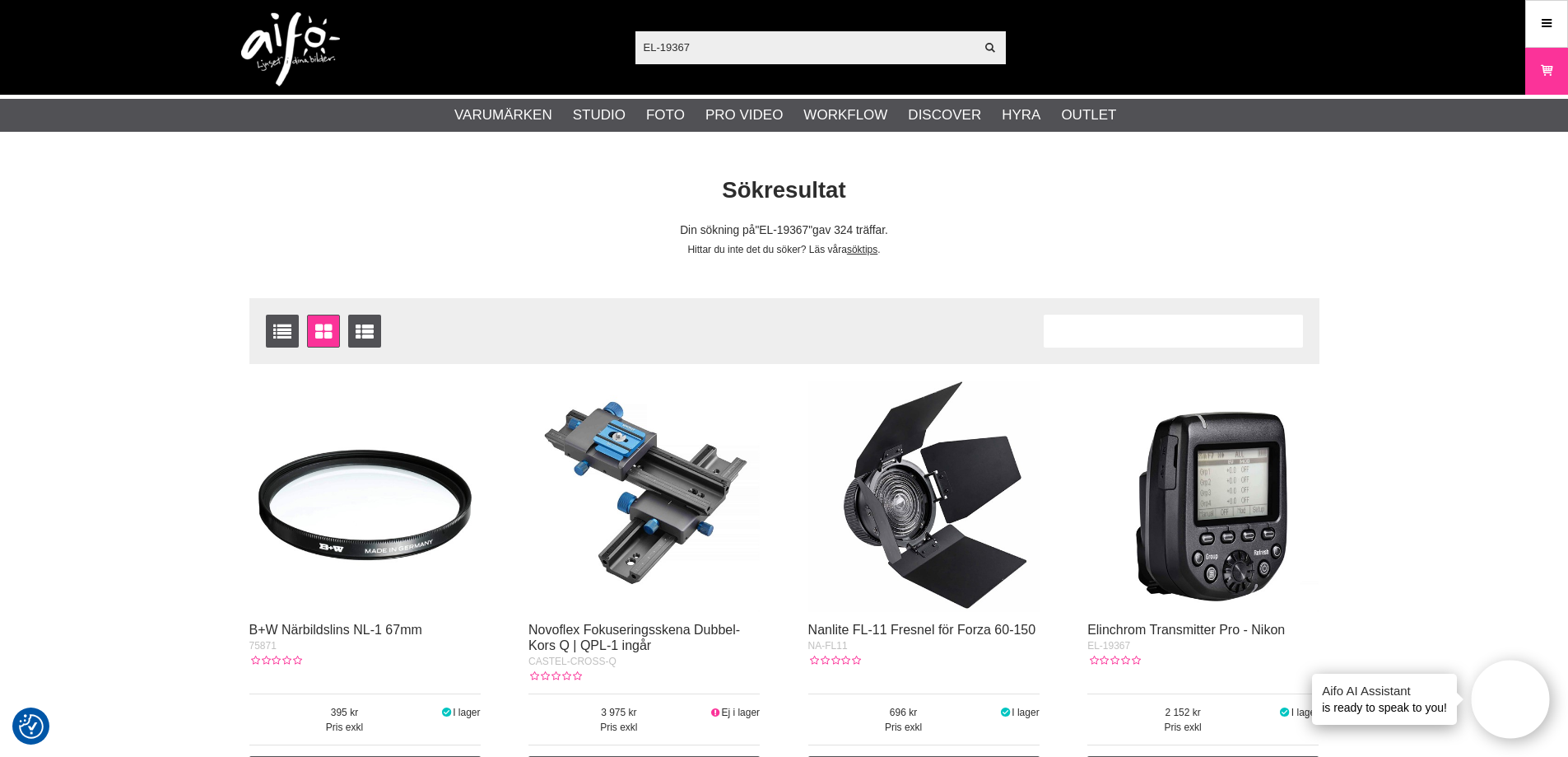
click at [1210, 480] on img at bounding box center [1203, 496] width 232 height 232
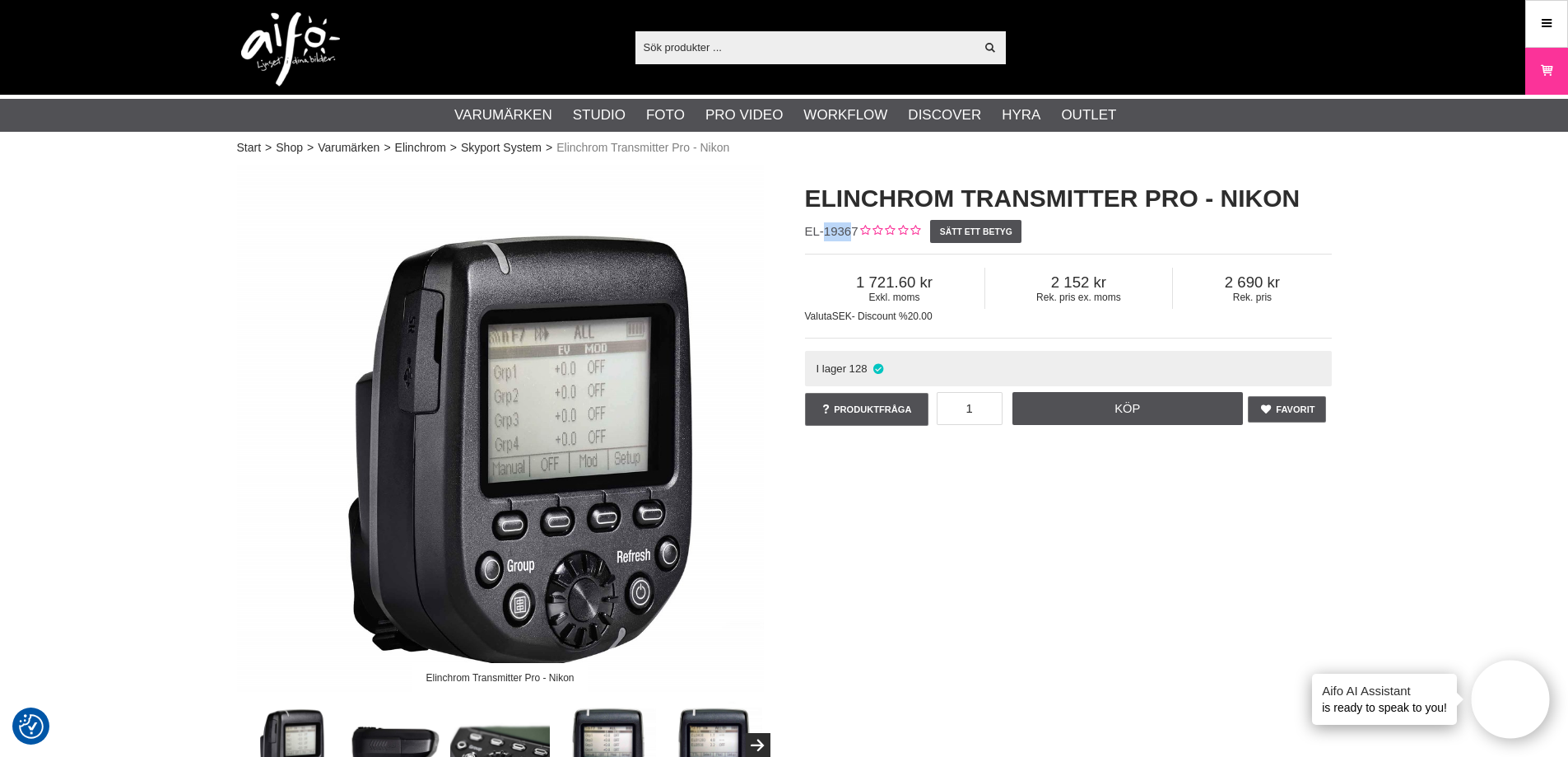
drag, startPoint x: 854, startPoint y: 227, endPoint x: 823, endPoint y: 228, distance: 31.0
click at [823, 228] on span "EL-19367" at bounding box center [832, 231] width 54 height 14
drag, startPoint x: 806, startPoint y: 228, endPoint x: 854, endPoint y: 228, distance: 48.0
click at [854, 228] on span "EL-19367" at bounding box center [832, 231] width 54 height 14
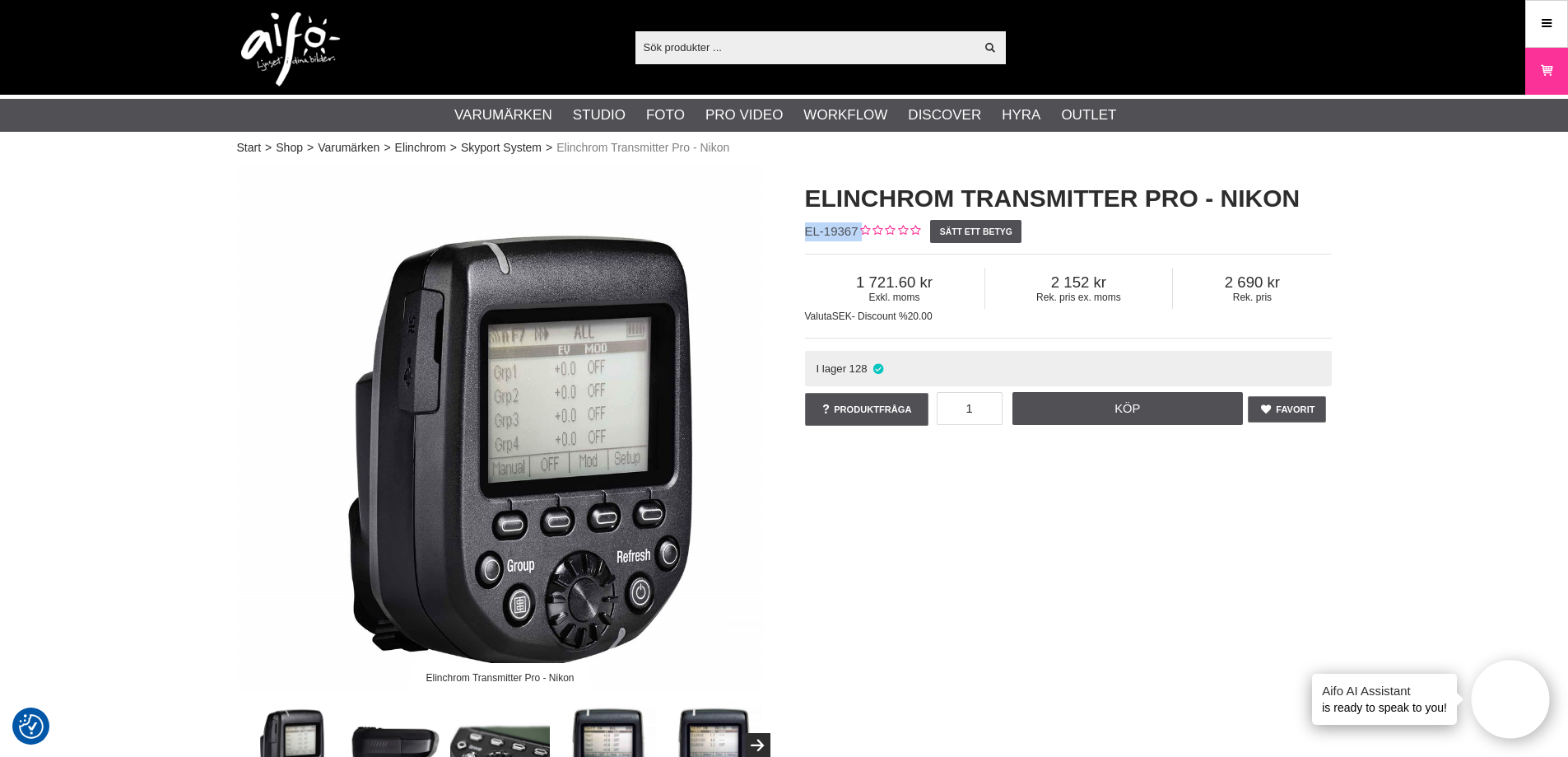
drag, startPoint x: 858, startPoint y: 228, endPoint x: 804, endPoint y: 227, distance: 54.0
click at [804, 227] on div "Elinchrom Transmitter Pro - Nikon EL-19367 Sätt ett betyg Exkl. moms 1 721.60 R…" at bounding box center [1068, 305] width 568 height 281
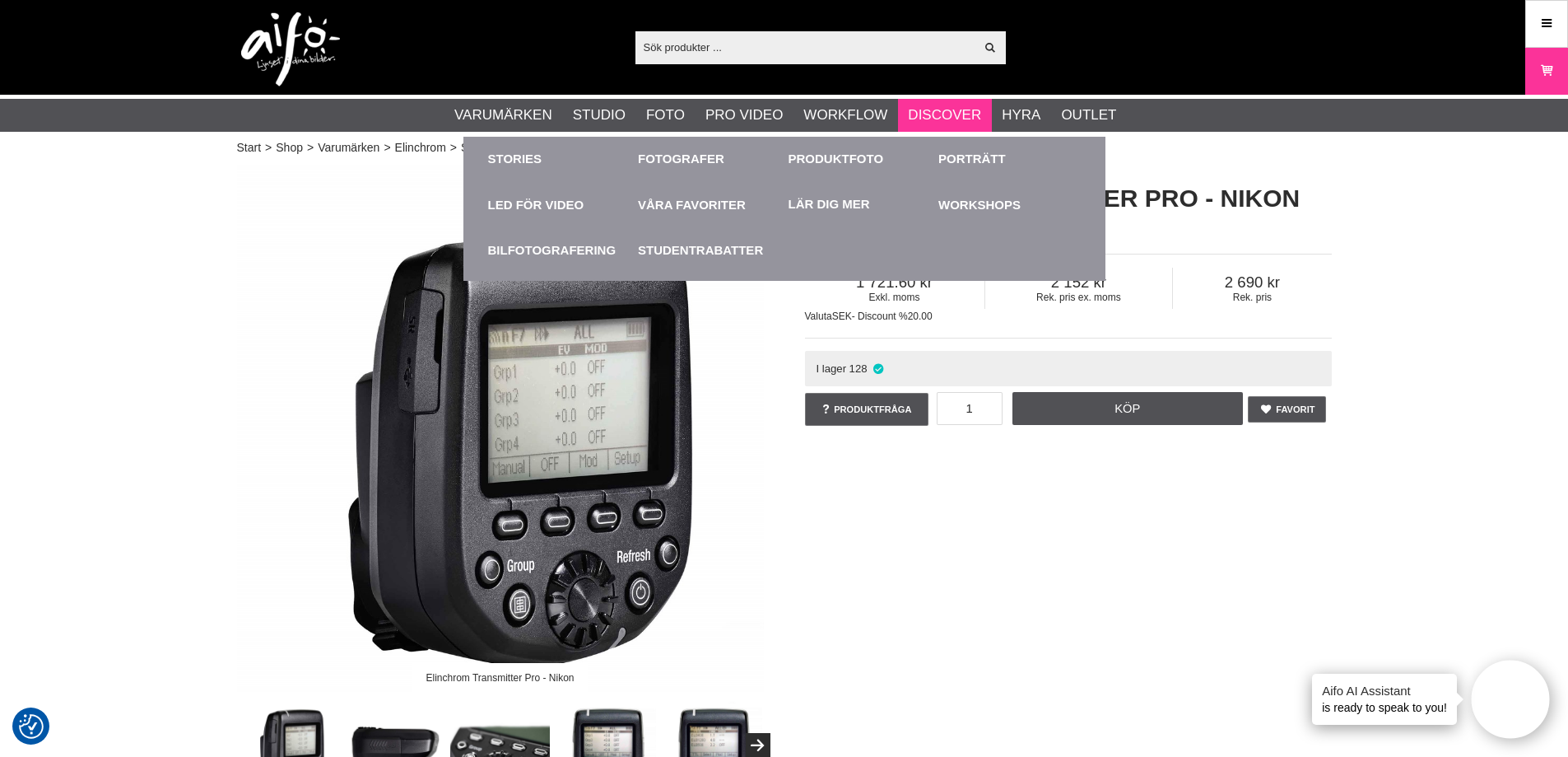
copy div "EL-19367"
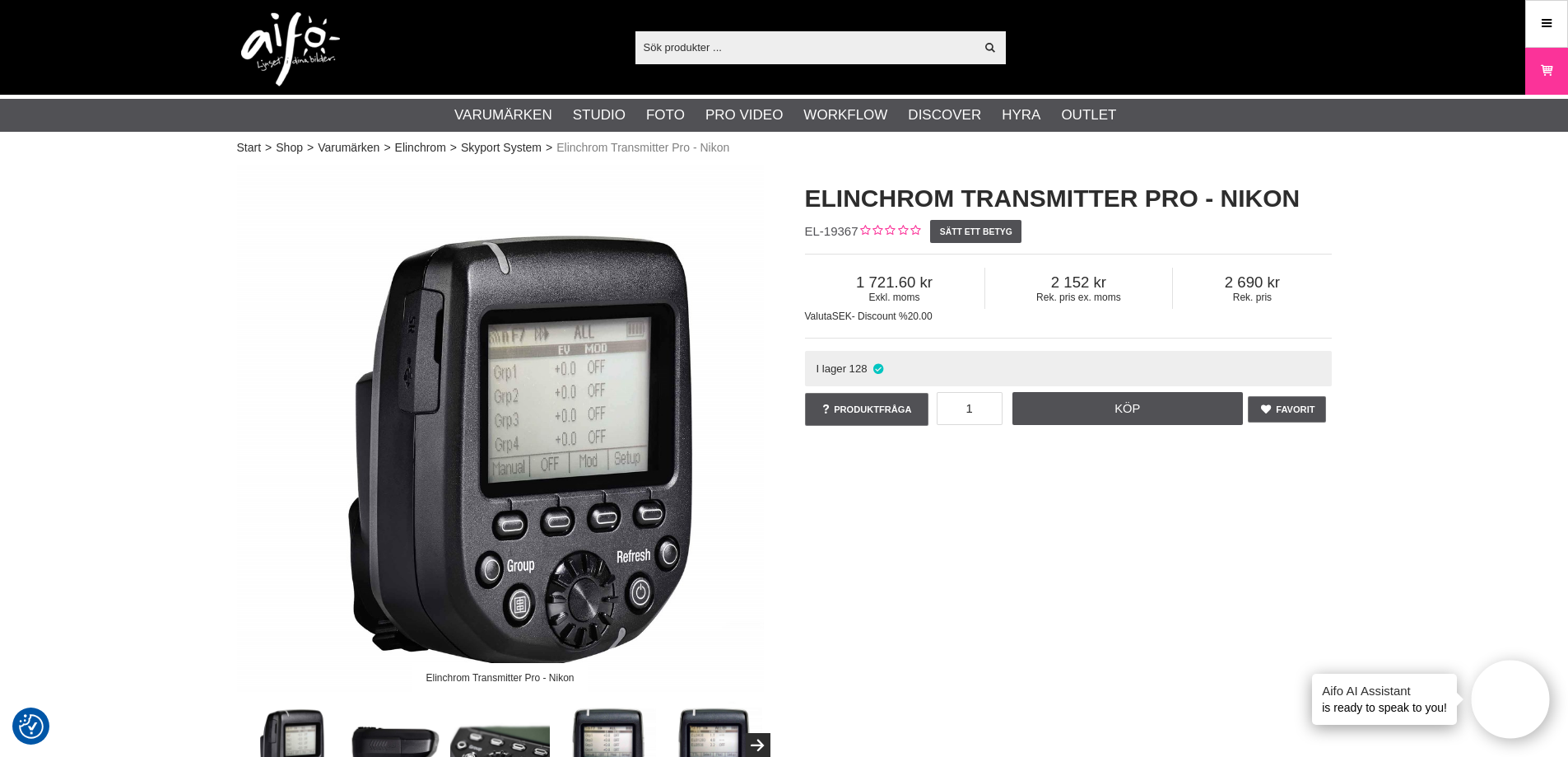
click at [785, 58] on input "text" at bounding box center [804, 47] width 340 height 25
paste input "LA-LS2211"
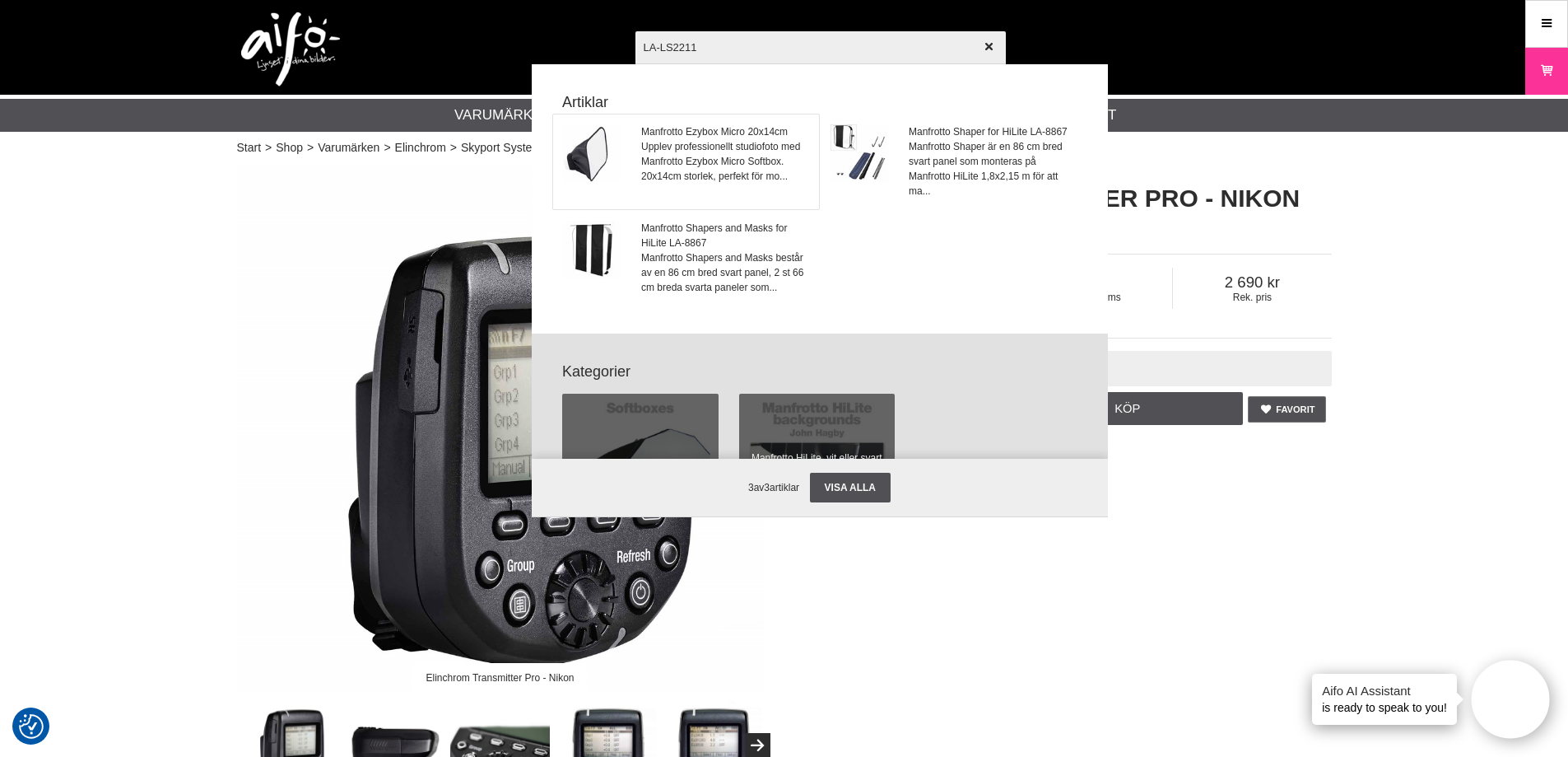
type input "LA-LS2211"
click at [703, 156] on span "Upplev professionellt studiofoto med Manfrotto Ezybox Micro Softbox. 20x14cm st…" at bounding box center [724, 161] width 167 height 44
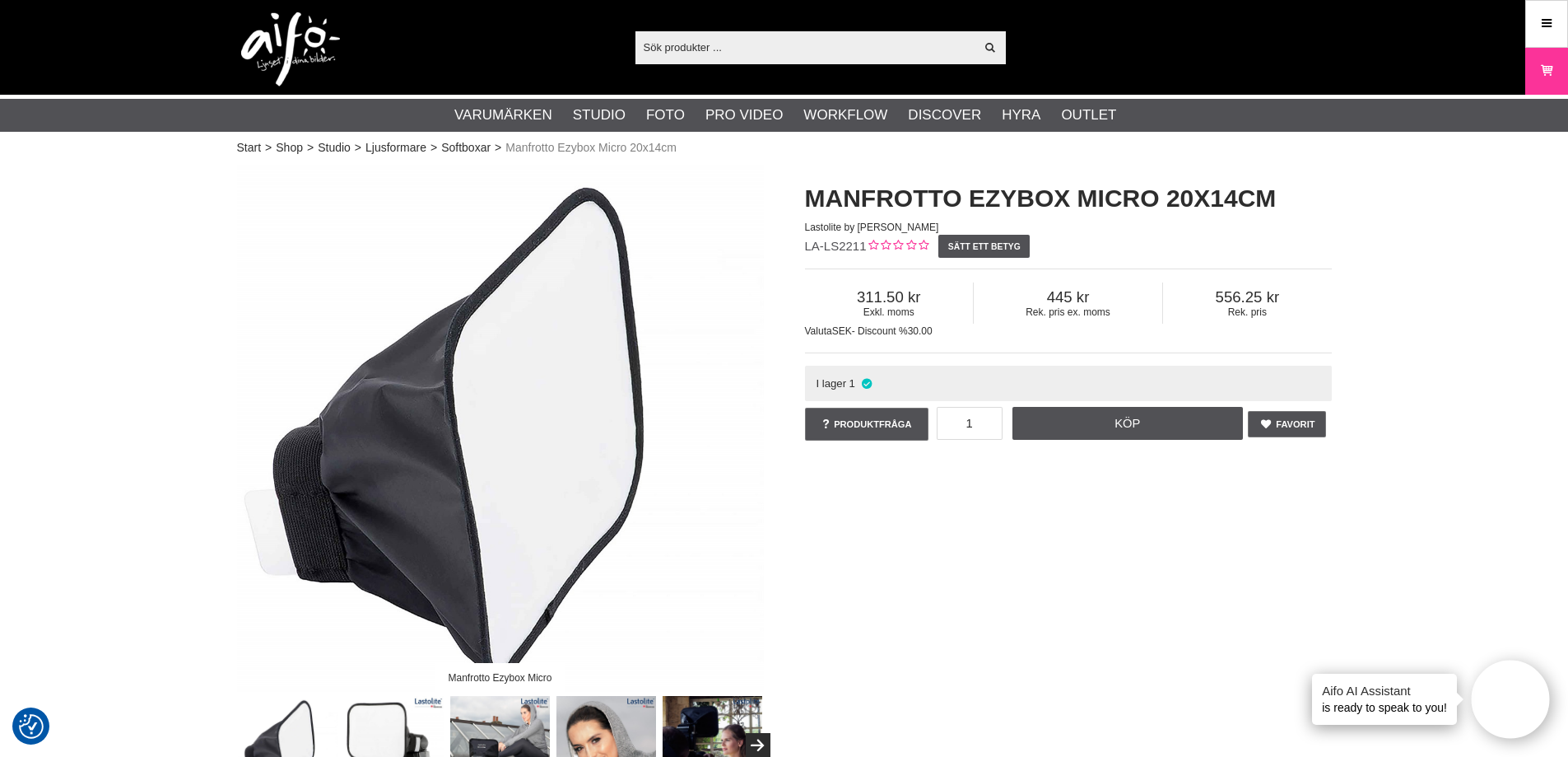
click at [682, 41] on input "text" at bounding box center [804, 47] width 340 height 25
paste input "BLUEWRAP-M"
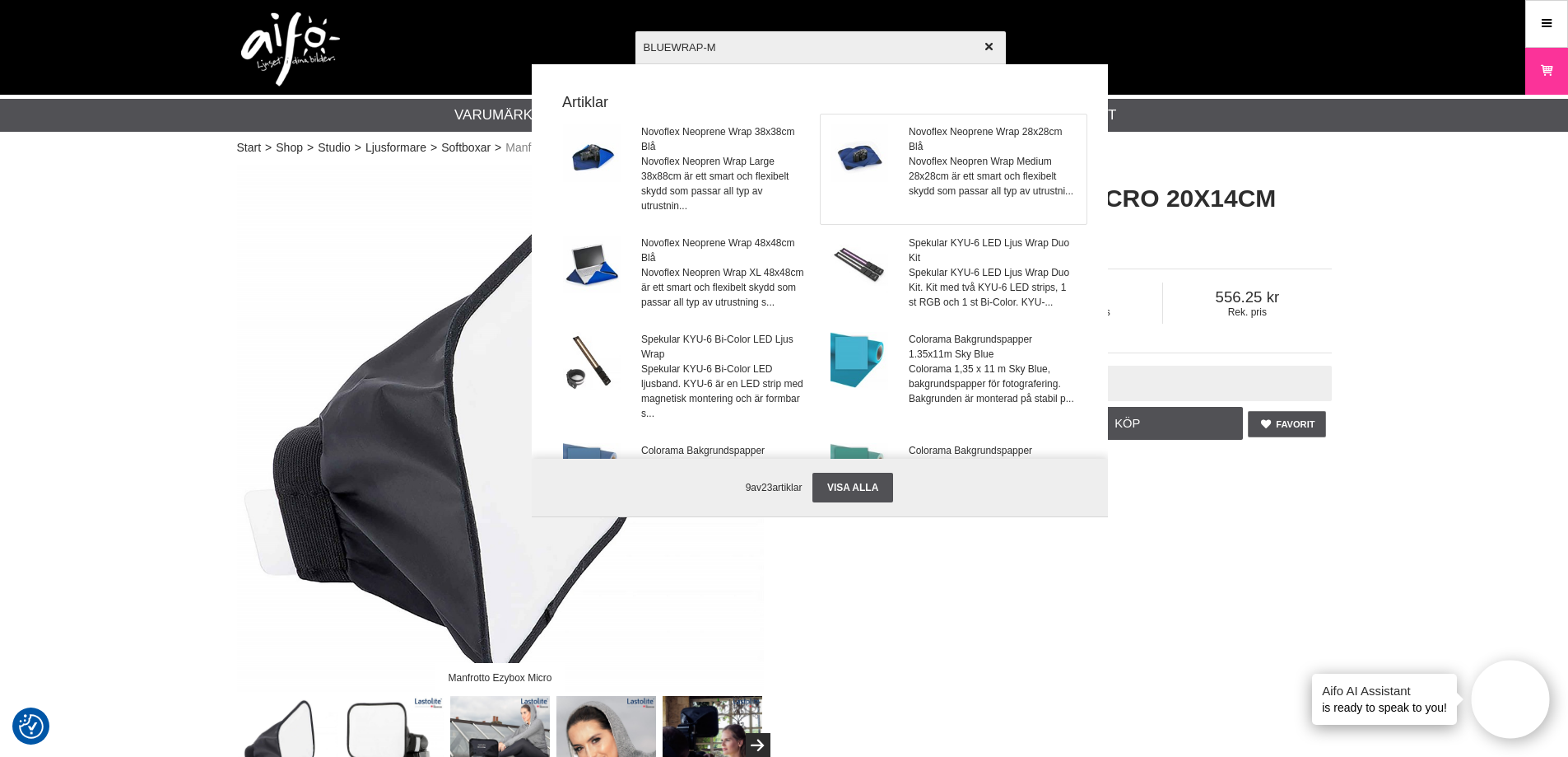
type input "BLUEWRAP-M"
click at [889, 154] on link "Novoflex Neoprene Wrap 28x28cm Blå Novoflex Neopren Wrap Medium 28x28cm är ett …" at bounding box center [954, 169] width 266 height 110
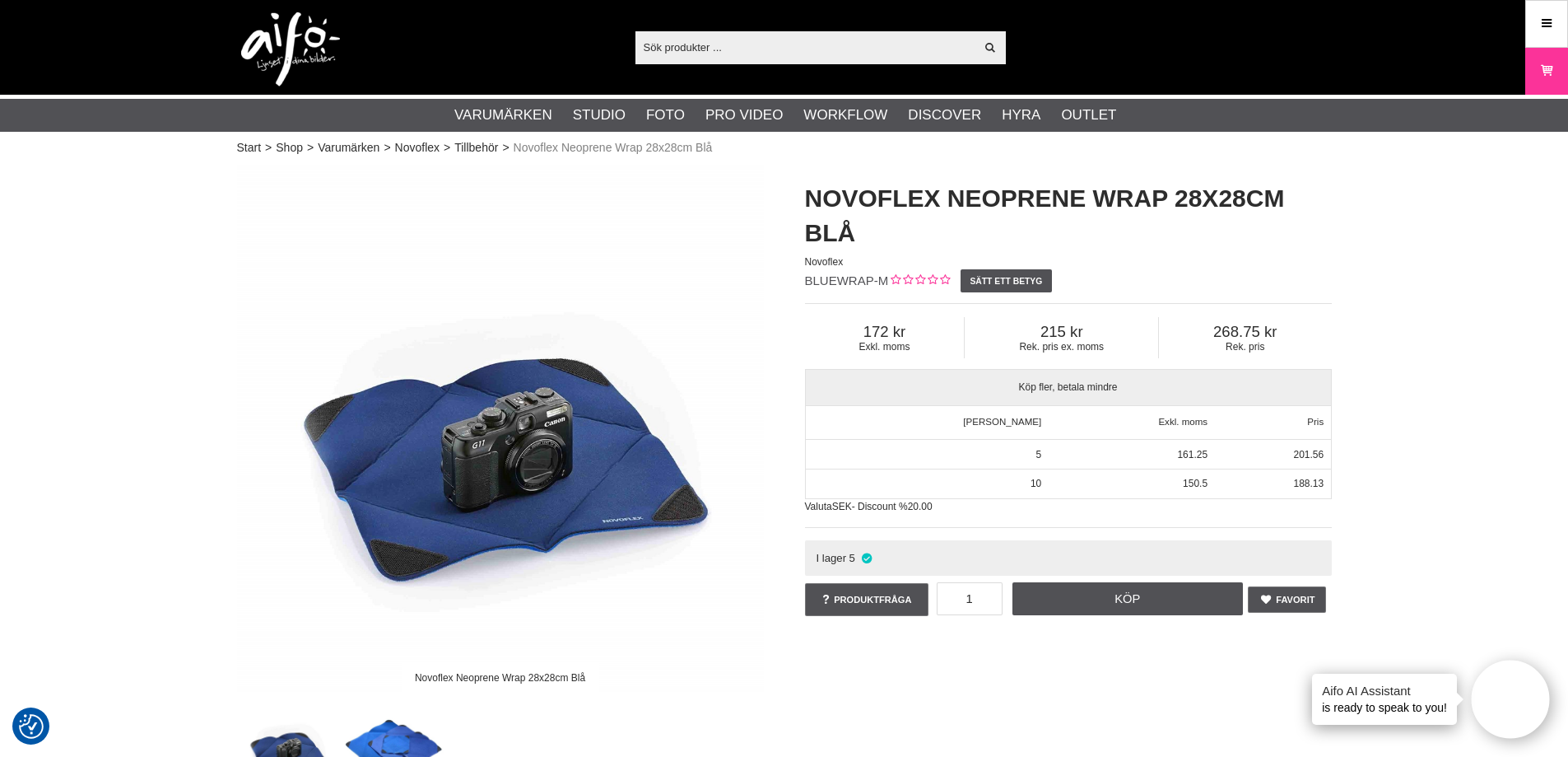
click at [740, 47] on input "text" at bounding box center [804, 47] width 340 height 25
paste input "CUC15RT-ORG"
type input "CUC15RT-ORG"
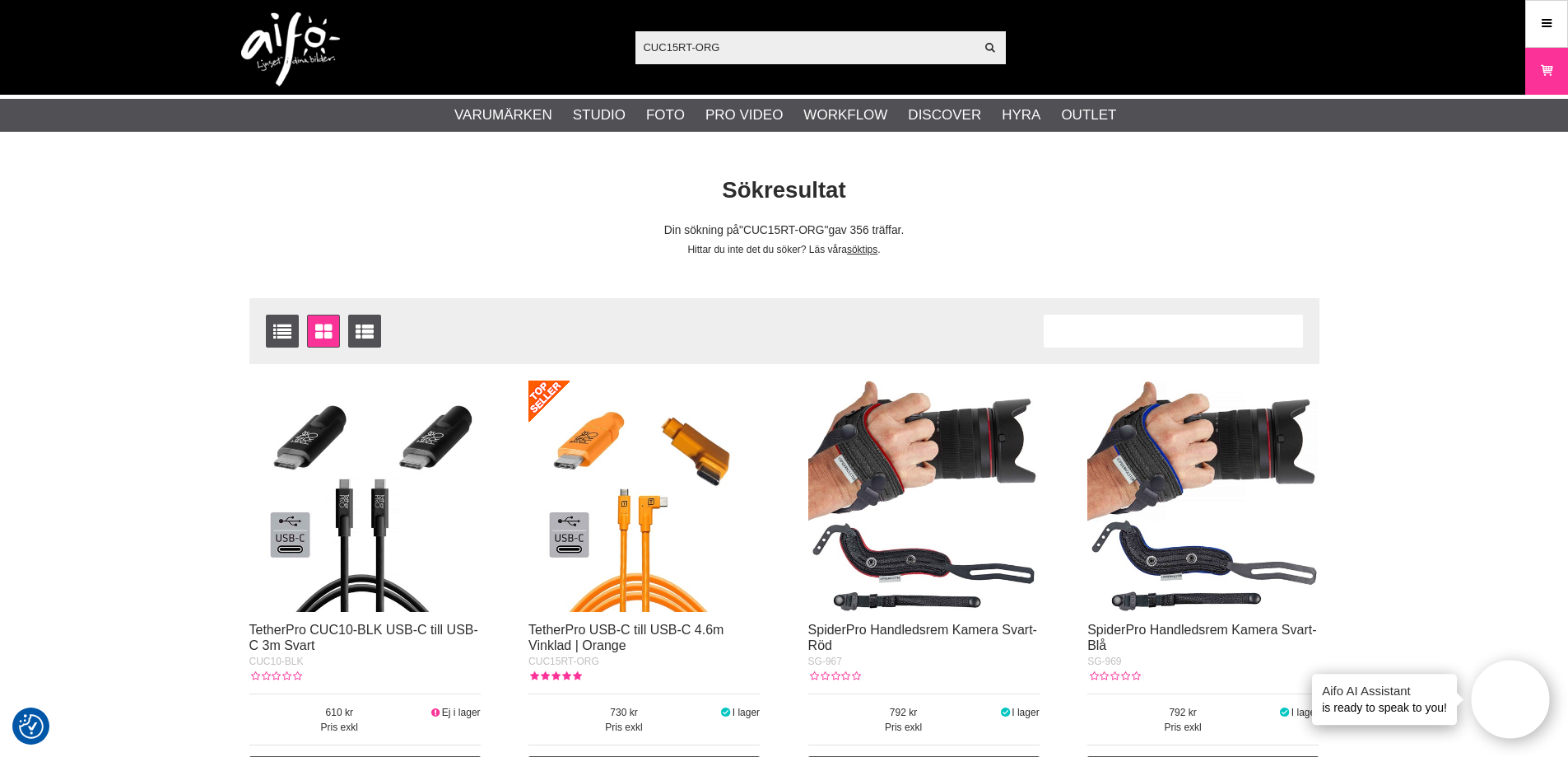
click at [703, 493] on img at bounding box center [644, 496] width 232 height 232
